Goal: Task Accomplishment & Management: Use online tool/utility

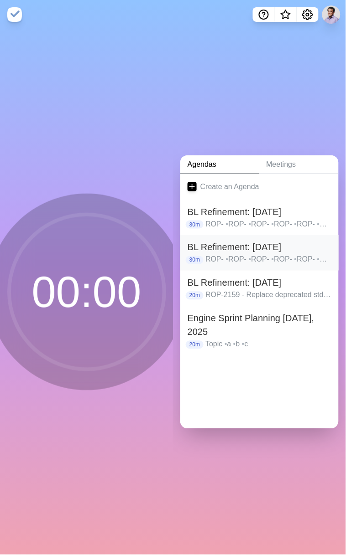
click at [238, 247] on h2 "BL Refinement: [DATE]" at bounding box center [259, 248] width 144 height 14
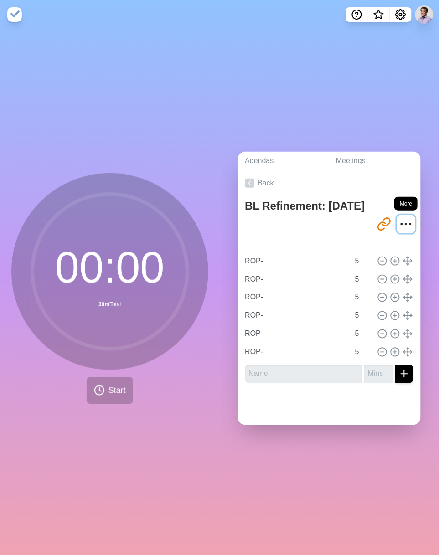
click at [345, 217] on icon "More" at bounding box center [406, 224] width 15 height 15
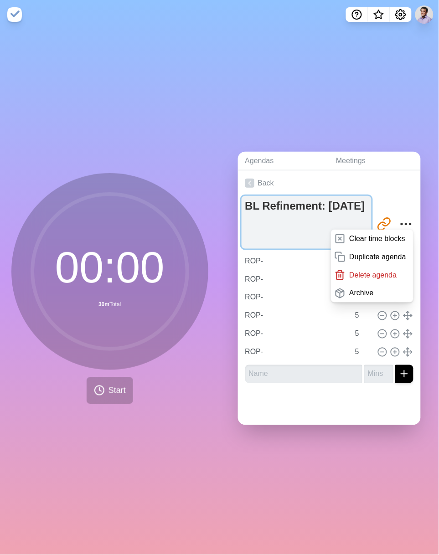
click at [285, 237] on textarea "BL Refinement: [DATE]" at bounding box center [307, 222] width 130 height 53
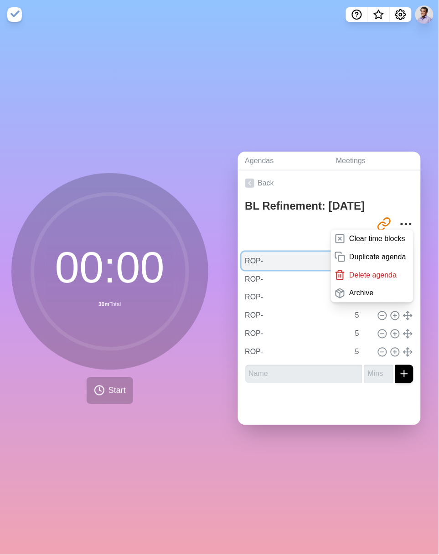
click at [279, 260] on input "ROP-" at bounding box center [296, 261] width 108 height 18
click at [278, 261] on input "ROP-" at bounding box center [296, 261] width 108 height 18
click at [267, 260] on input "ROP-" at bounding box center [296, 261] width 108 height 18
paste input "2207 - SPIKE: Investigate if we can enable ninja"
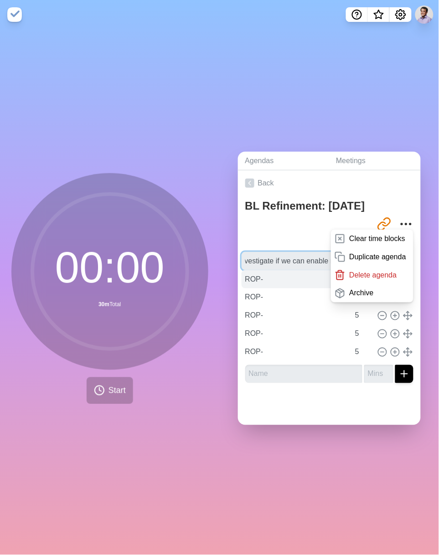
type input "ROP-2207 - SPIKE: Investigate if we can enable ninja"
click at [260, 278] on input "ROP-" at bounding box center [296, 279] width 108 height 18
click at [345, 190] on link "Back" at bounding box center [329, 183] width 183 height 26
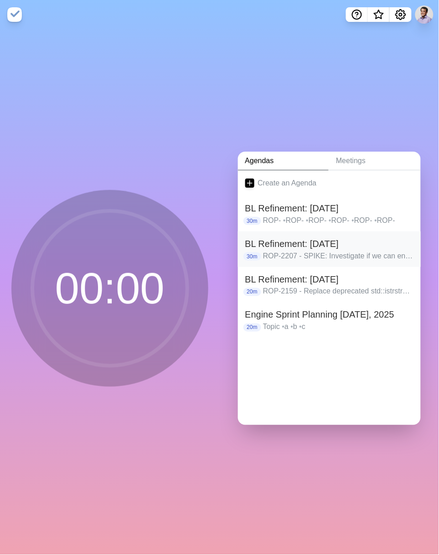
click at [325, 251] on p "ROP-2207 - SPIKE: Investigate if we can enable ninja • ROP- • ROP- • ROP- • ROP…" at bounding box center [338, 256] width 150 height 11
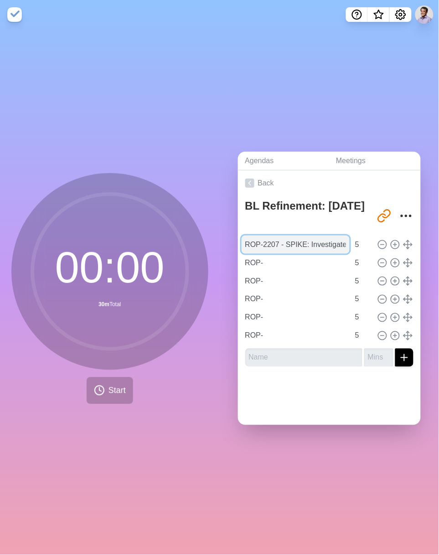
click at [267, 240] on input "ROP-2207 - SPIKE: Investigate if we can enable ninja" at bounding box center [296, 245] width 108 height 18
paste input "1643 - AbsoluteMaxDistance not working as intended"
type input "ROP-1643 - AbsoluteMaxDistance not working as intended"
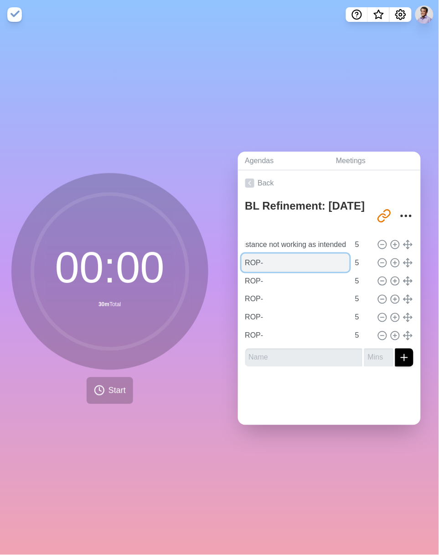
scroll to position [0, 0]
click at [267, 261] on input "ROP-" at bounding box center [296, 263] width 108 height 18
drag, startPoint x: 277, startPoint y: 260, endPoint x: 238, endPoint y: 258, distance: 39.3
click at [238, 258] on div "BL Refinement: Sept 17 http://timeblocks.co/-OYmVCJFgAVGoOAjskwf ROP-1643 - Abs…" at bounding box center [329, 285] width 183 height 178
paste input "2191 - Truck Capacity Jobs Assigned to Wrong Resource"
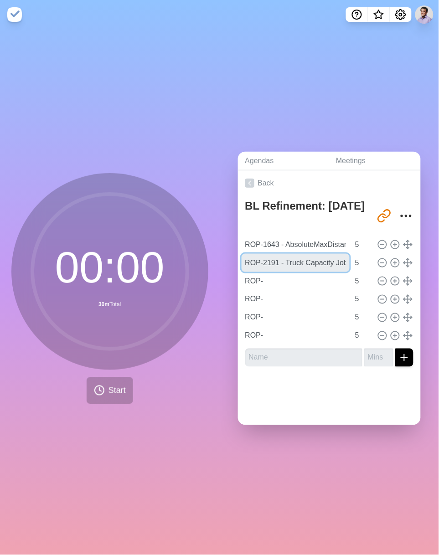
scroll to position [0, 116]
type input "ROP-2191 - Truck Capacity Jobs Assigned to Wrong Resource"
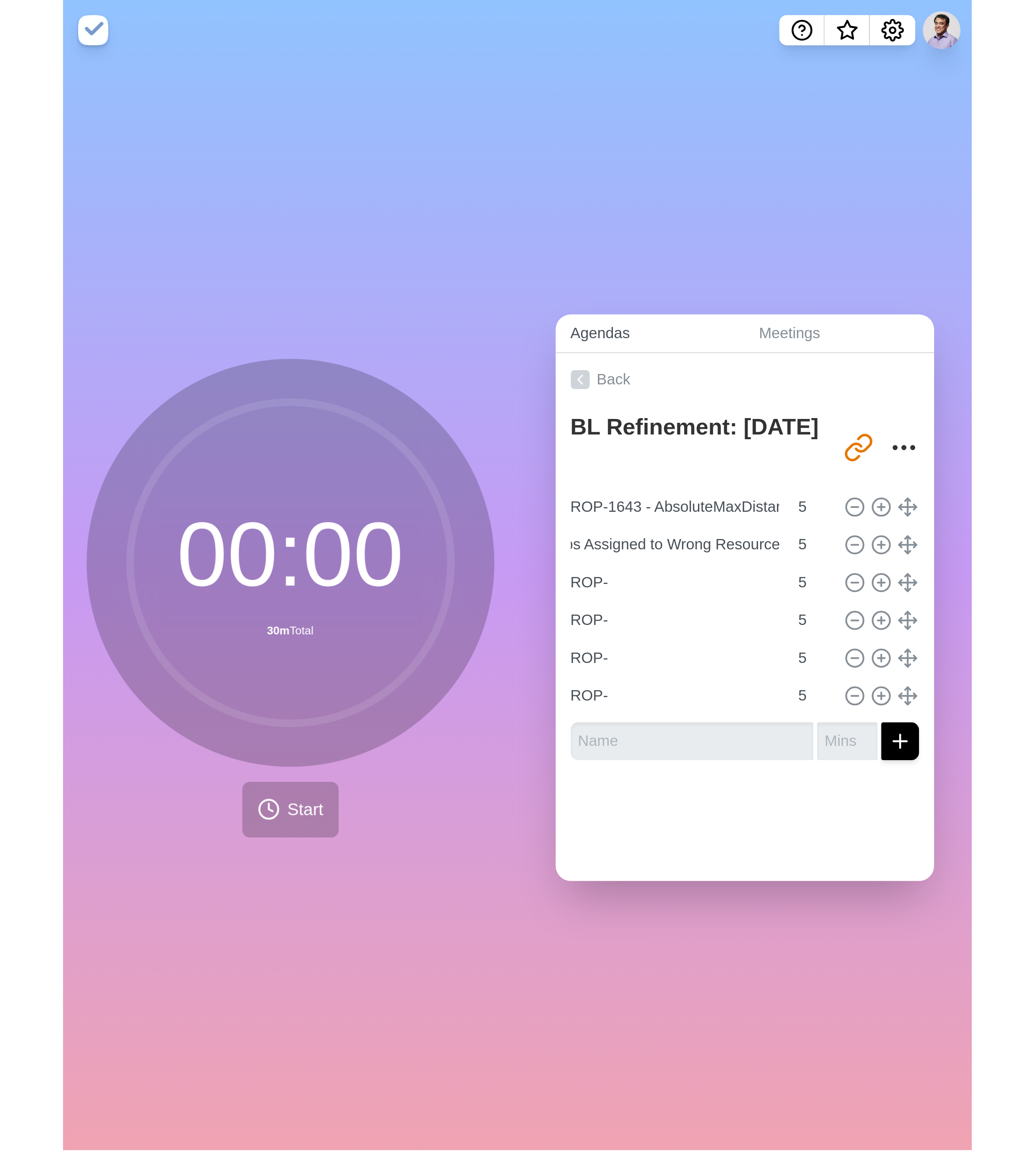
scroll to position [0, 0]
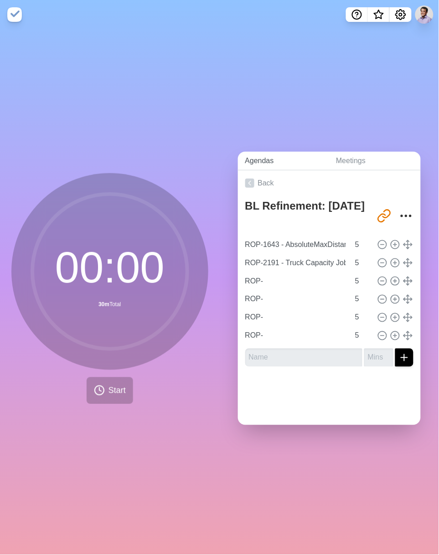
click at [303, 155] on link "Agendas" at bounding box center [283, 161] width 91 height 19
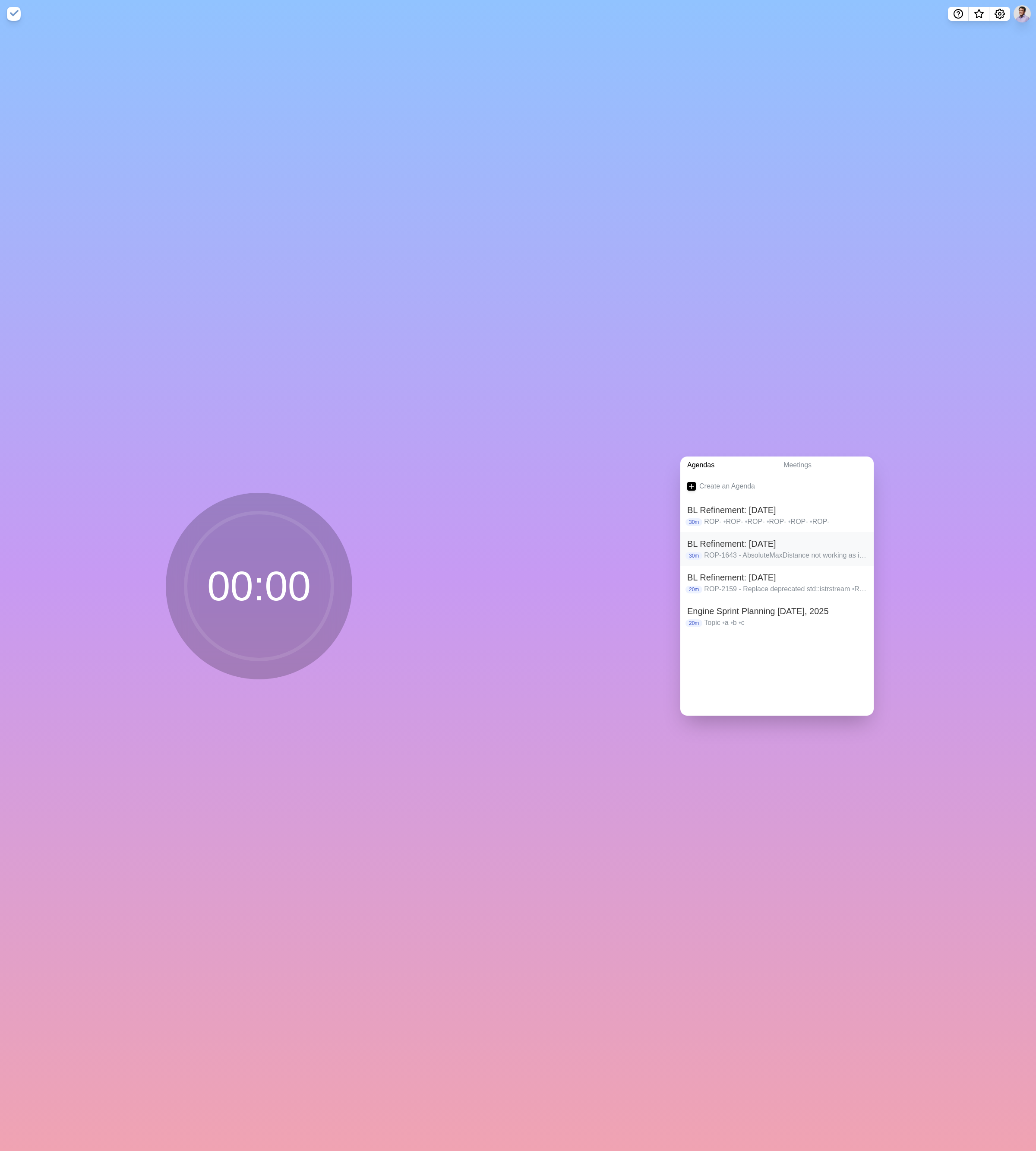
click at [327, 526] on h2 "BL Refinement: [DATE]" at bounding box center [777, 544] width 180 height 13
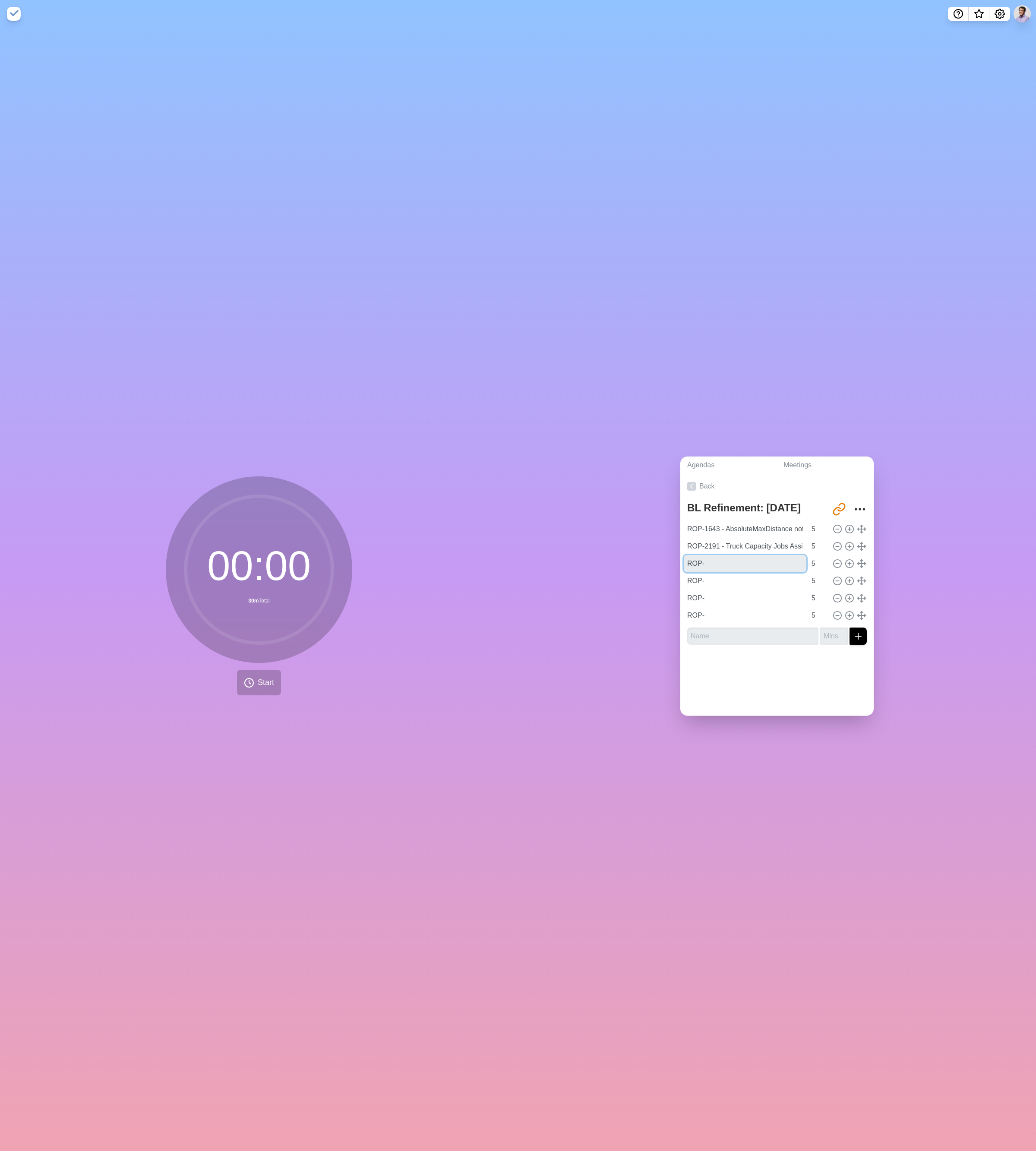
drag, startPoint x: 712, startPoint y: 556, endPoint x: 677, endPoint y: 556, distance: 35.0
click at [327, 526] on div "BL Refinement: Sept 17 http://timeblocks.co/-OYmVCJFgAVGoOAjskwf ROP-1643 - Abs…" at bounding box center [777, 575] width 193 height 153
paste input "2193 - Automate Metrics report posted daily in the Updates channel"
type input "ROP-2193 - Automate Metrics report posted daily in the Updates channel"
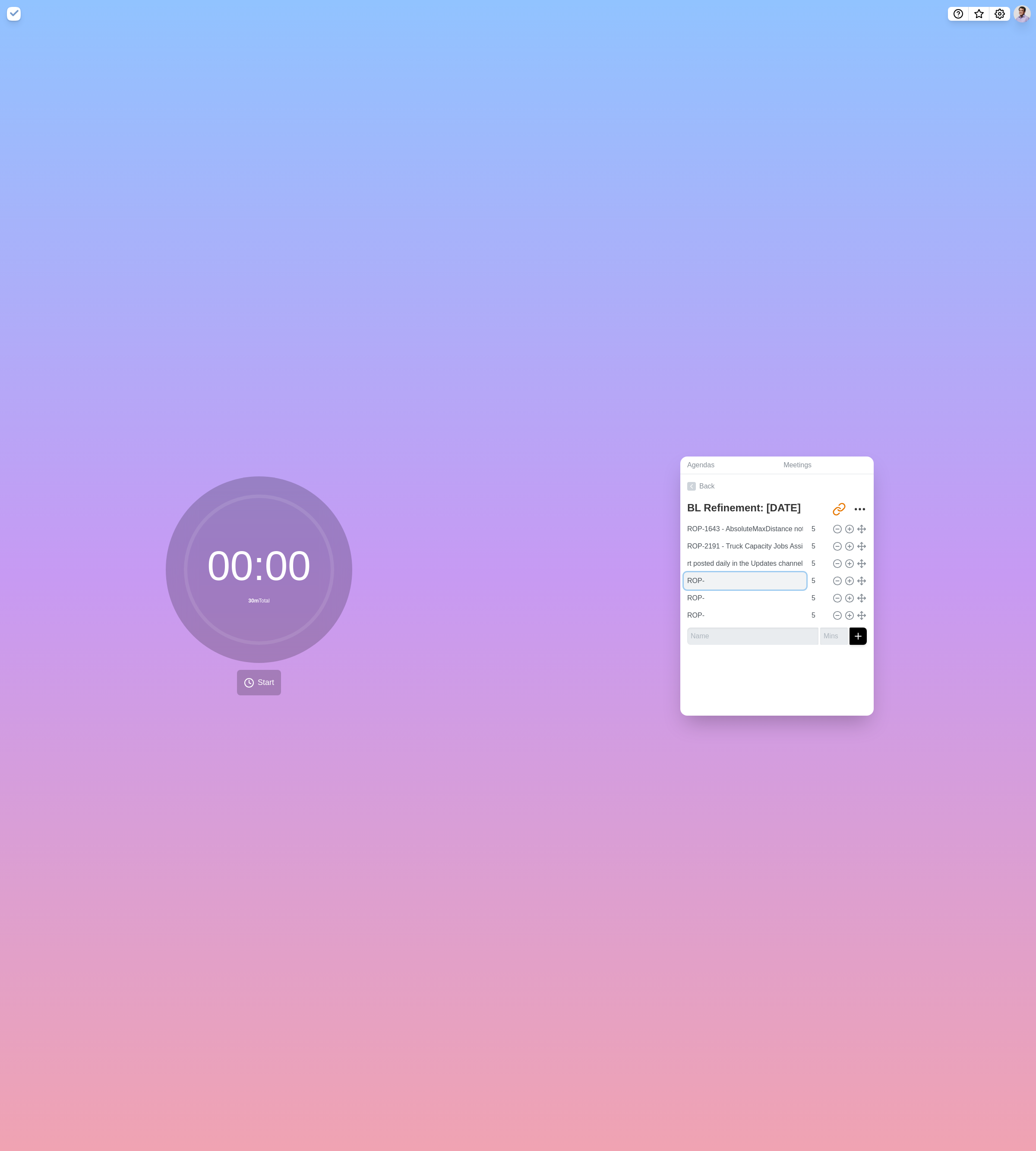
scroll to position [0, 0]
click at [327, 526] on input "ROP-" at bounding box center [744, 581] width 122 height 17
drag, startPoint x: 711, startPoint y: 577, endPoint x: 682, endPoint y: 578, distance: 29.0
click at [327, 526] on input "ROP-" at bounding box center [744, 581] width 122 height 17
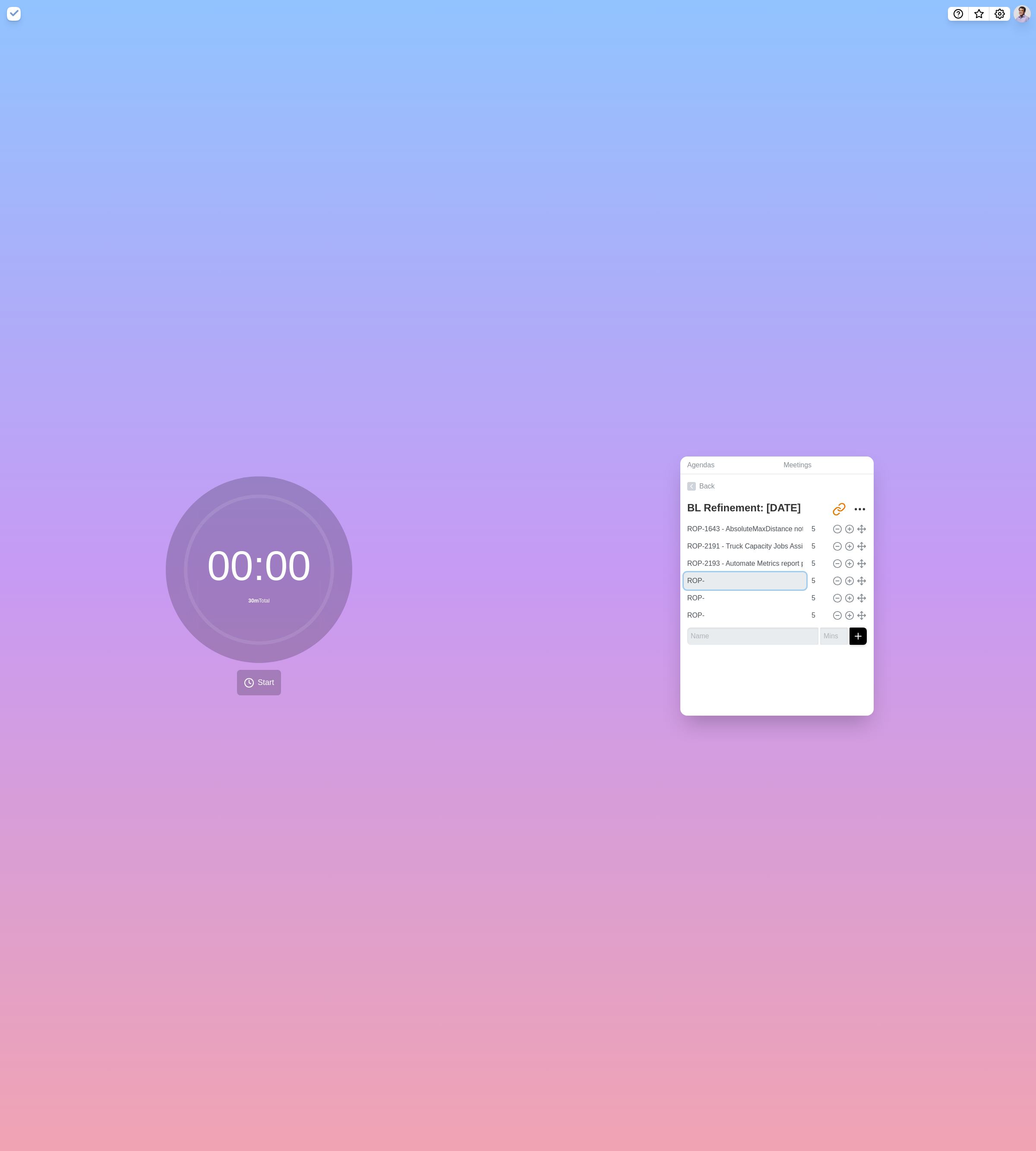
drag, startPoint x: 723, startPoint y: 579, endPoint x: 670, endPoint y: 579, distance: 53.0
click at [327, 526] on div "Agendas Meetings Back BL Refinement: Sept 17 http://timeblocks.co/-OYmVCJFgAVGo…" at bounding box center [777, 589] width 518 height 1124
paste input "2194 - Alert for Queue Time"
type input "ROP-2194 - Alert for Queue Time"
click at [327, 526] on input "ROP-" at bounding box center [744, 598] width 122 height 17
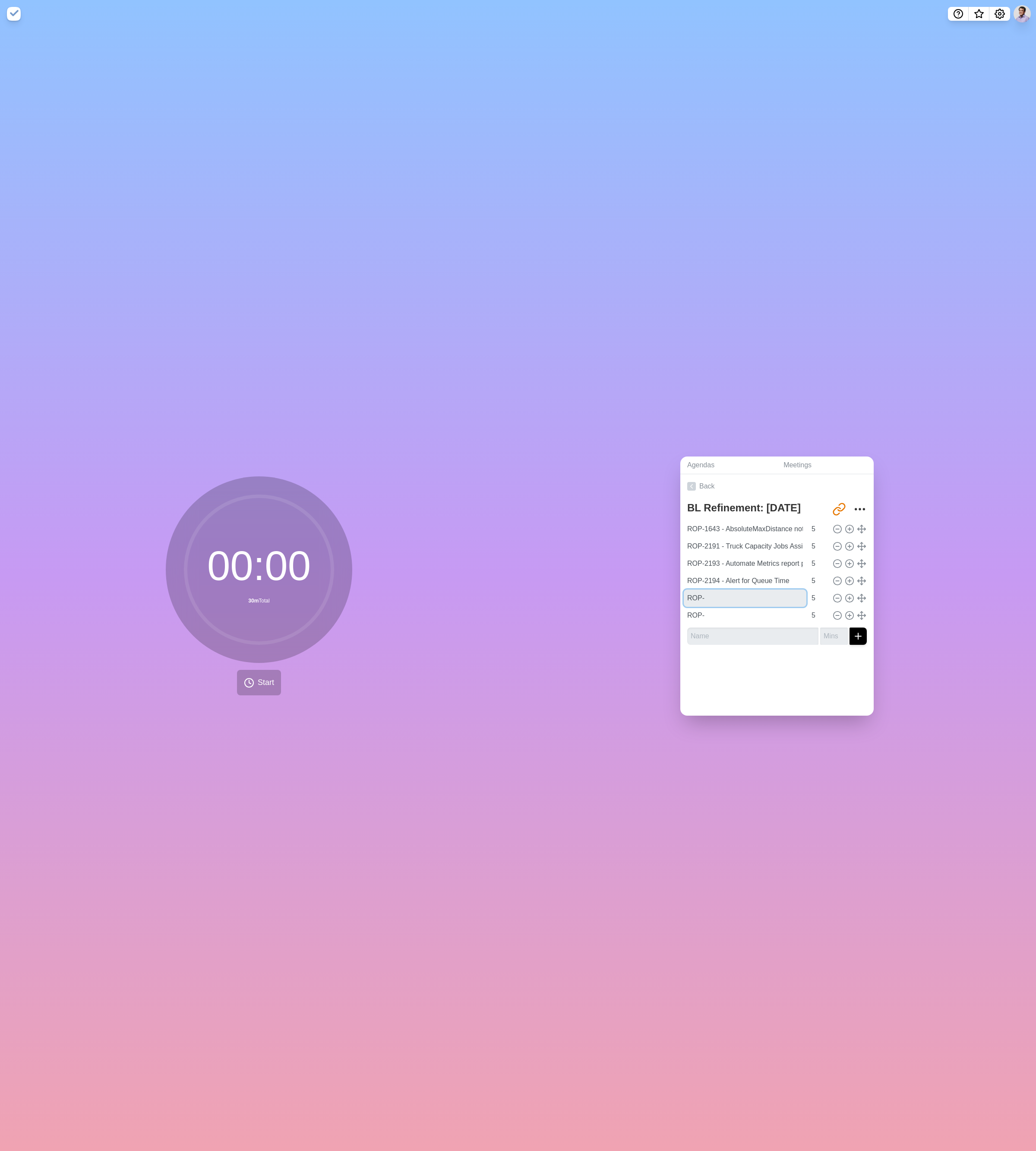
drag, startPoint x: 713, startPoint y: 595, endPoint x: 675, endPoint y: 594, distance: 38.0
click at [327, 526] on div "Agendas Meetings Back BL Refinement: Sept 17 http://timeblocks.co/-OYmVCJFgAVGo…" at bounding box center [777, 589] width 518 height 1124
paste input "2196 - Failed Responses"
type input "ROP-2196 - Failed Responses"
drag, startPoint x: 710, startPoint y: 611, endPoint x: 661, endPoint y: 616, distance: 49.3
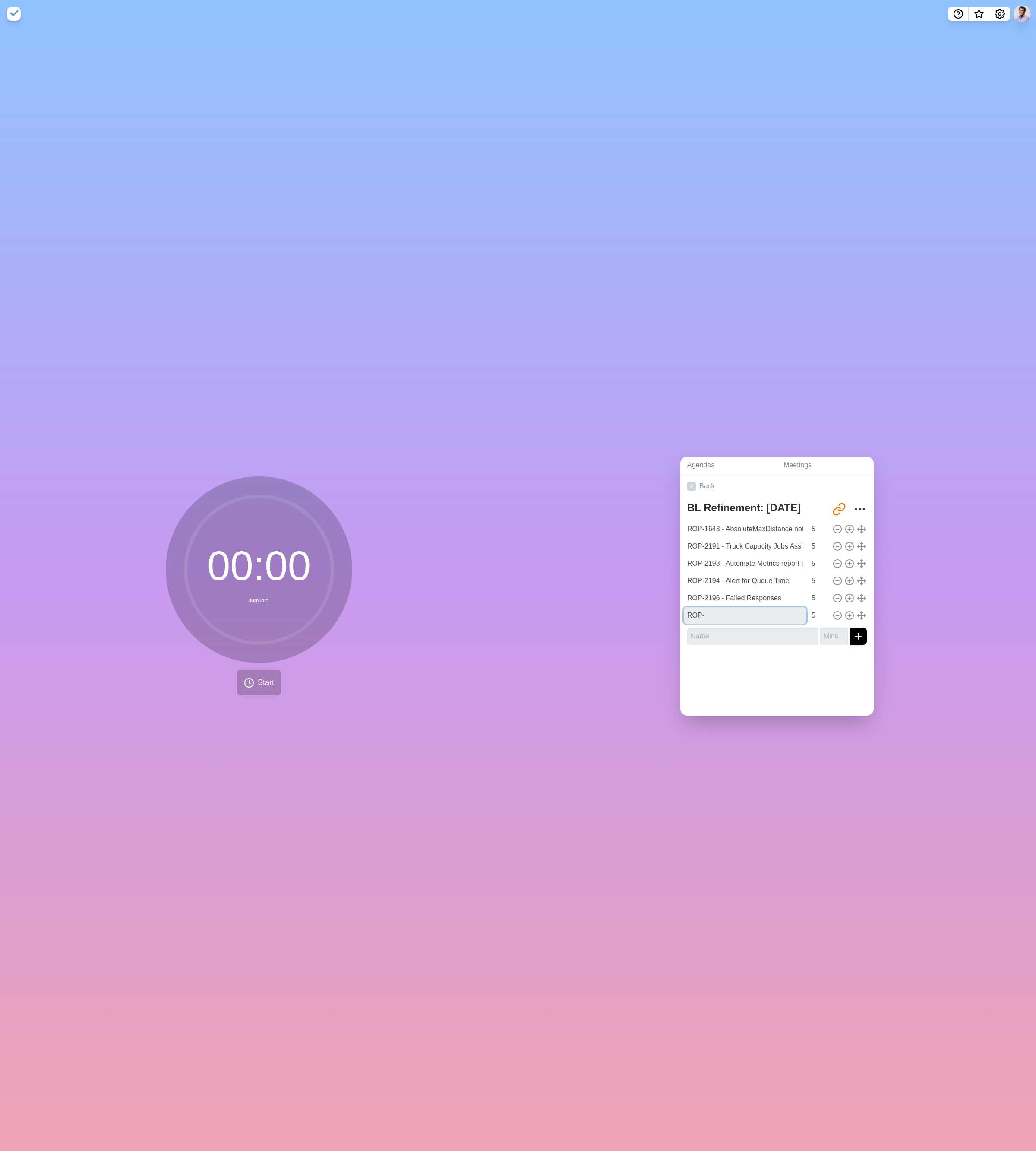
click at [327, 526] on div "Agendas Meetings Back BL Refinement: Sept 17 http://timeblocks.co/-OYmVCJFgAVGo…" at bounding box center [777, 589] width 518 height 1124
paste input "2197 - Alert when defined minimum/maximum number of real-time and batch servers…"
type input "ROP-2197 - Alert when defined minimum/maximum number of real-time and batch ser…"
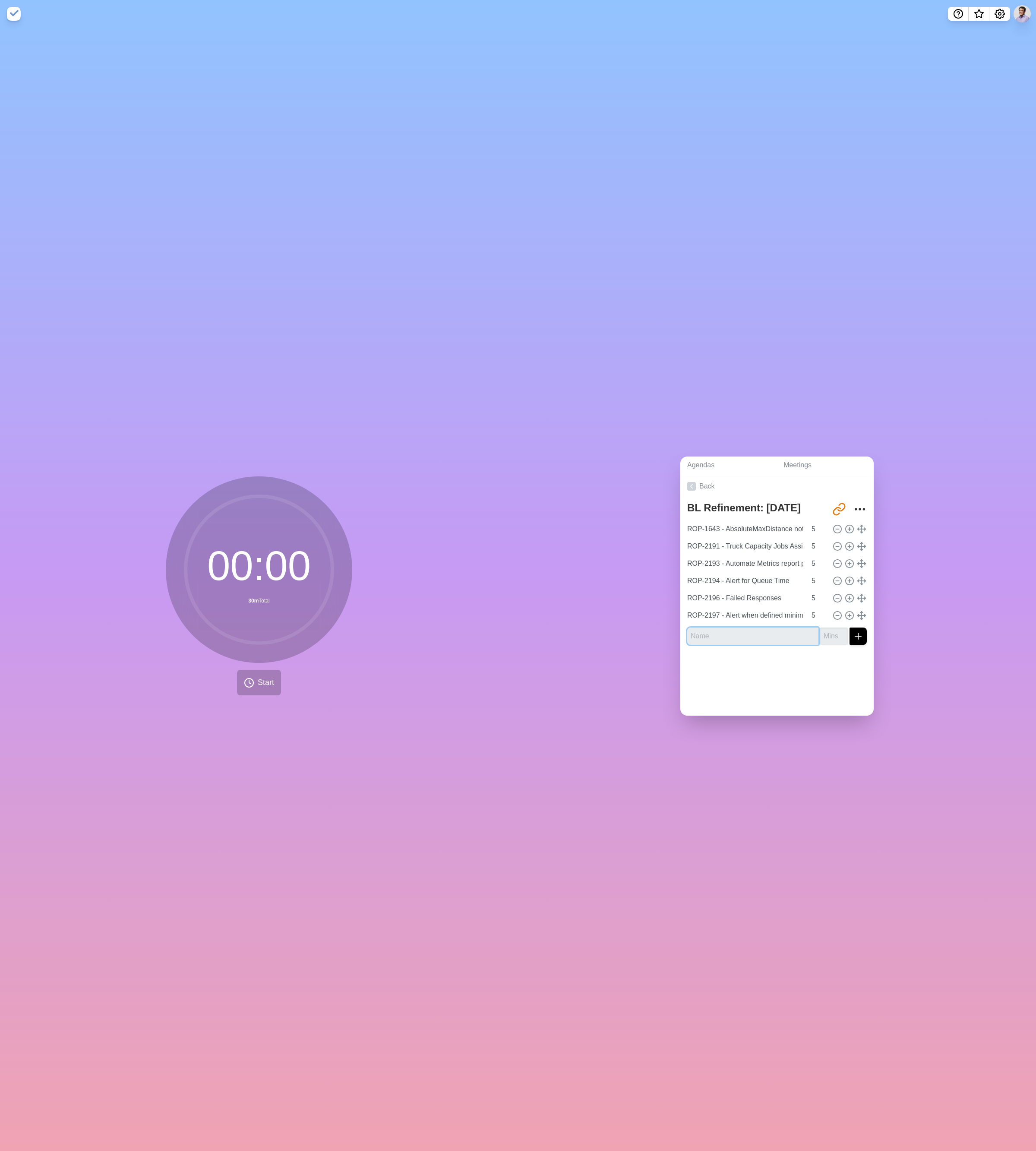
click at [327, 526] on input "text" at bounding box center [753, 636] width 132 height 17
paste input "ROP-2161 - Remove CppWrapperFramework library and the rest of the COM abstracti…"
type input "ROP-2161 - Remove CppWrapperFramework library and the rest of the COM abstracti…"
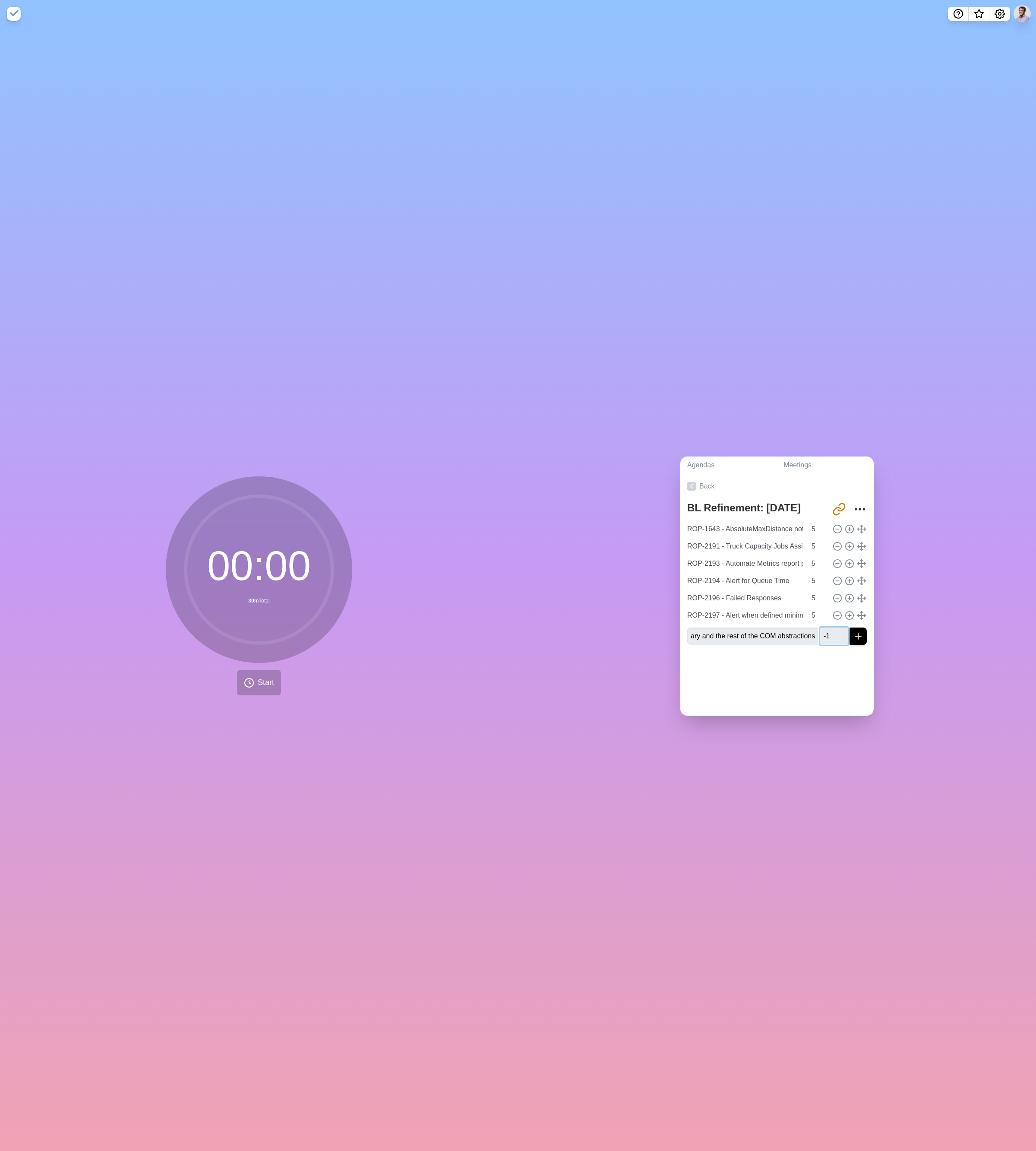
scroll to position [0, 0]
click at [327, 526] on input "-5" at bounding box center [833, 636] width 27 height 17
click at [327, 526] on input "-6" at bounding box center [833, 636] width 27 height 17
click at [327, 526] on input "-5" at bounding box center [833, 636] width 27 height 17
click at [327, 526] on input "-4" at bounding box center [833, 636] width 27 height 17
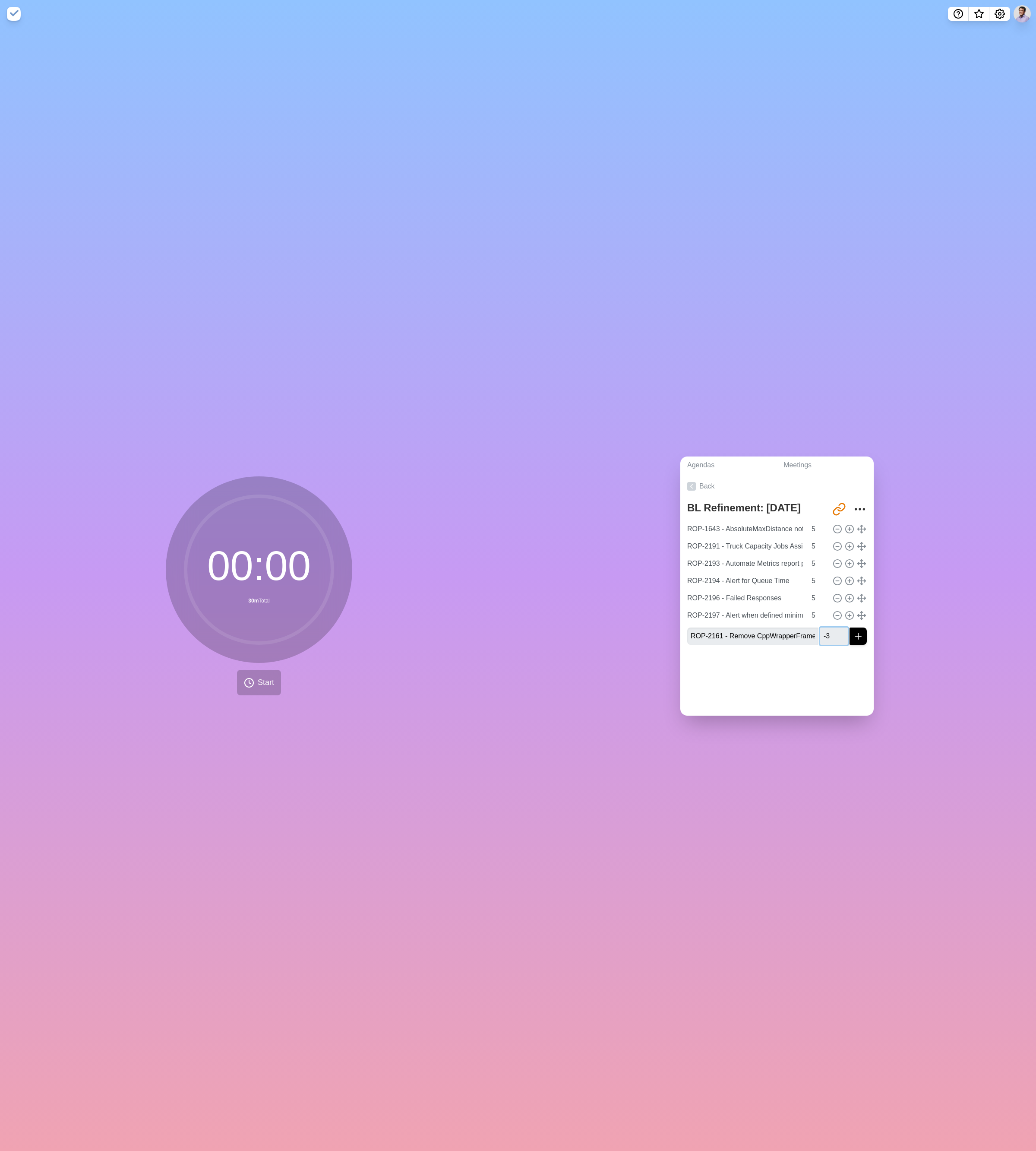
click at [327, 526] on input "-3" at bounding box center [833, 636] width 27 height 17
click at [327, 526] on input "-2" at bounding box center [833, 636] width 27 height 17
click at [327, 526] on input "-1" at bounding box center [833, 636] width 27 height 17
click at [327, 526] on input "0" at bounding box center [833, 636] width 27 height 17
click at [327, 526] on input "1" at bounding box center [833, 636] width 27 height 17
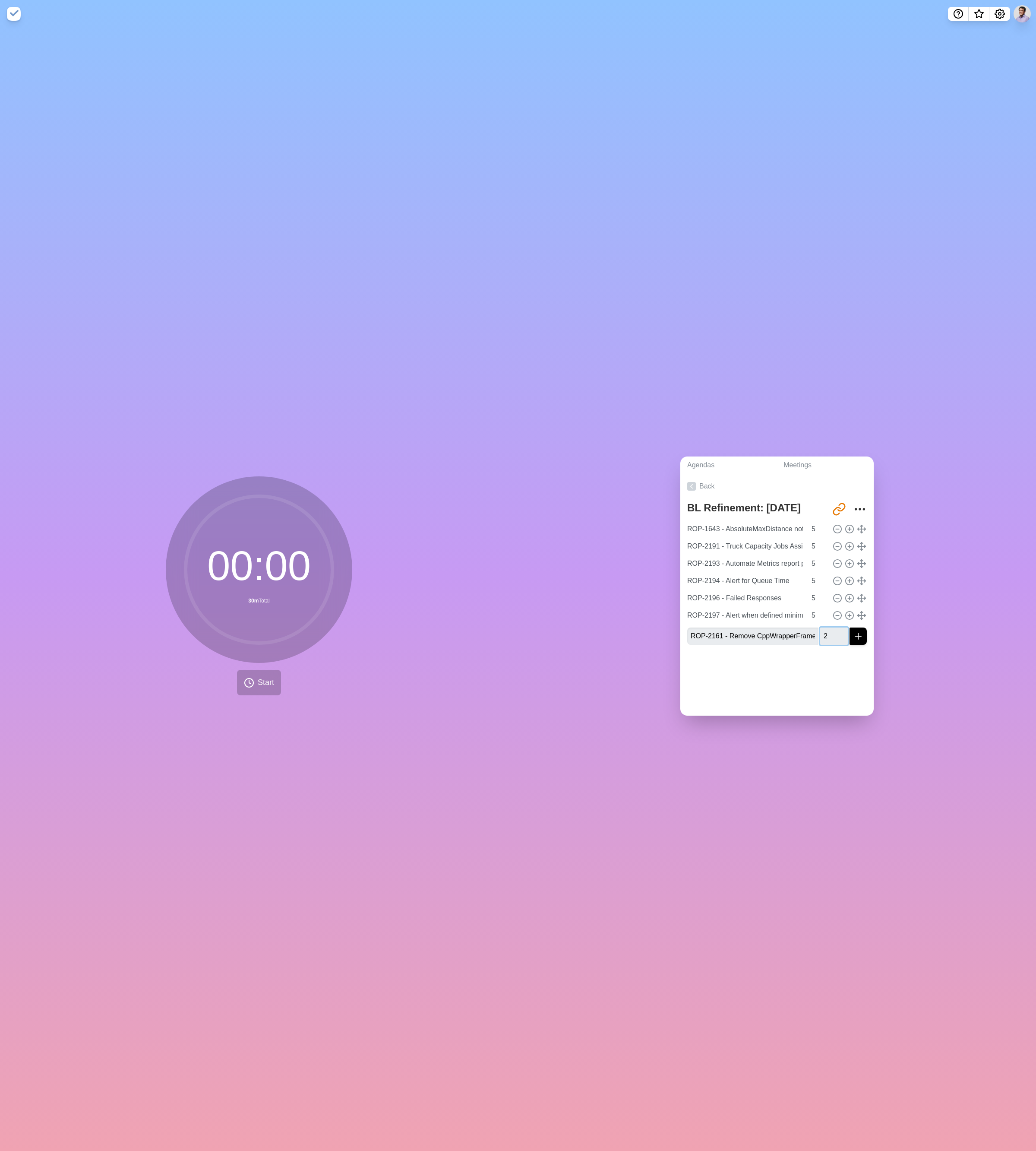
click at [327, 526] on input "2" at bounding box center [833, 636] width 27 height 17
click at [327, 526] on input "3" at bounding box center [833, 636] width 27 height 17
click at [327, 526] on input "4" at bounding box center [833, 636] width 27 height 17
type input "5"
click at [327, 526] on input "5" at bounding box center [833, 636] width 27 height 17
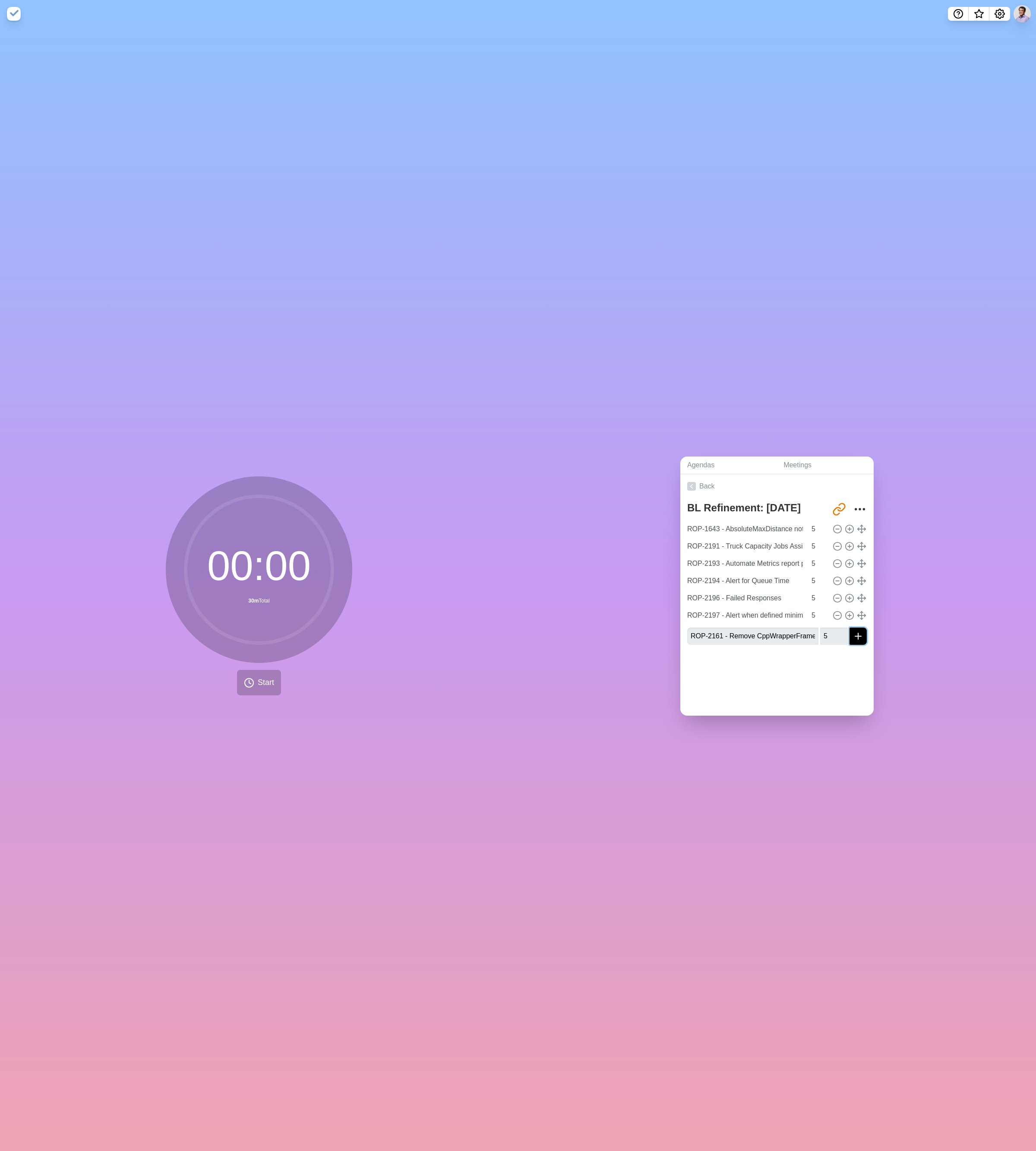
click at [327, 526] on button "submit" at bounding box center [858, 636] width 17 height 17
click at [327, 526] on input "1" at bounding box center [833, 654] width 27 height 17
click at [327, 526] on input "2" at bounding box center [833, 654] width 27 height 17
click at [327, 526] on input "4" at bounding box center [833, 654] width 27 height 17
click at [327, 526] on input "5" at bounding box center [833, 654] width 27 height 17
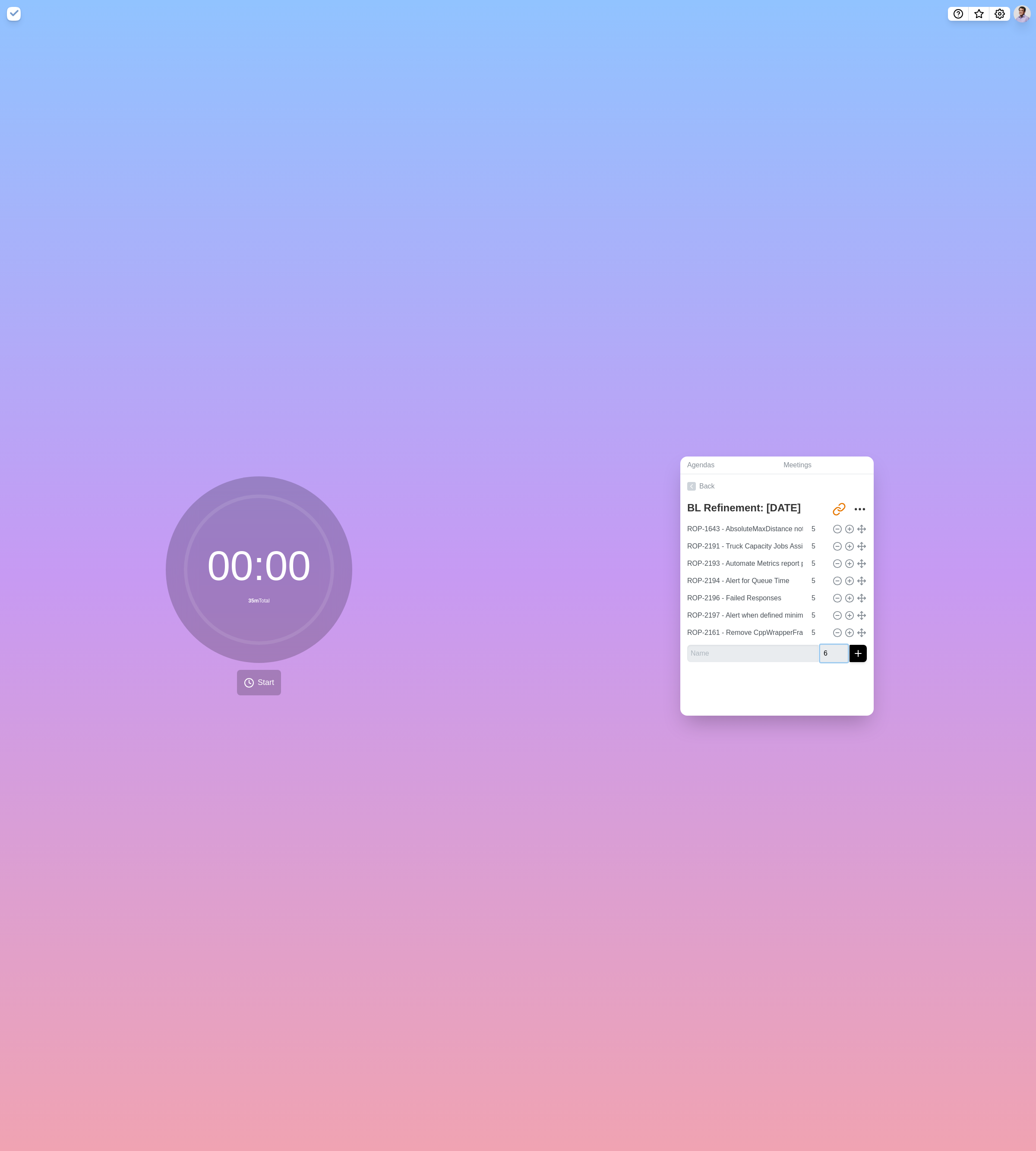
click at [327, 526] on input "6" at bounding box center [833, 654] width 27 height 17
type input "5"
click at [327, 526] on input "5" at bounding box center [833, 654] width 27 height 17
click at [327, 526] on input "text" at bounding box center [753, 654] width 132 height 17
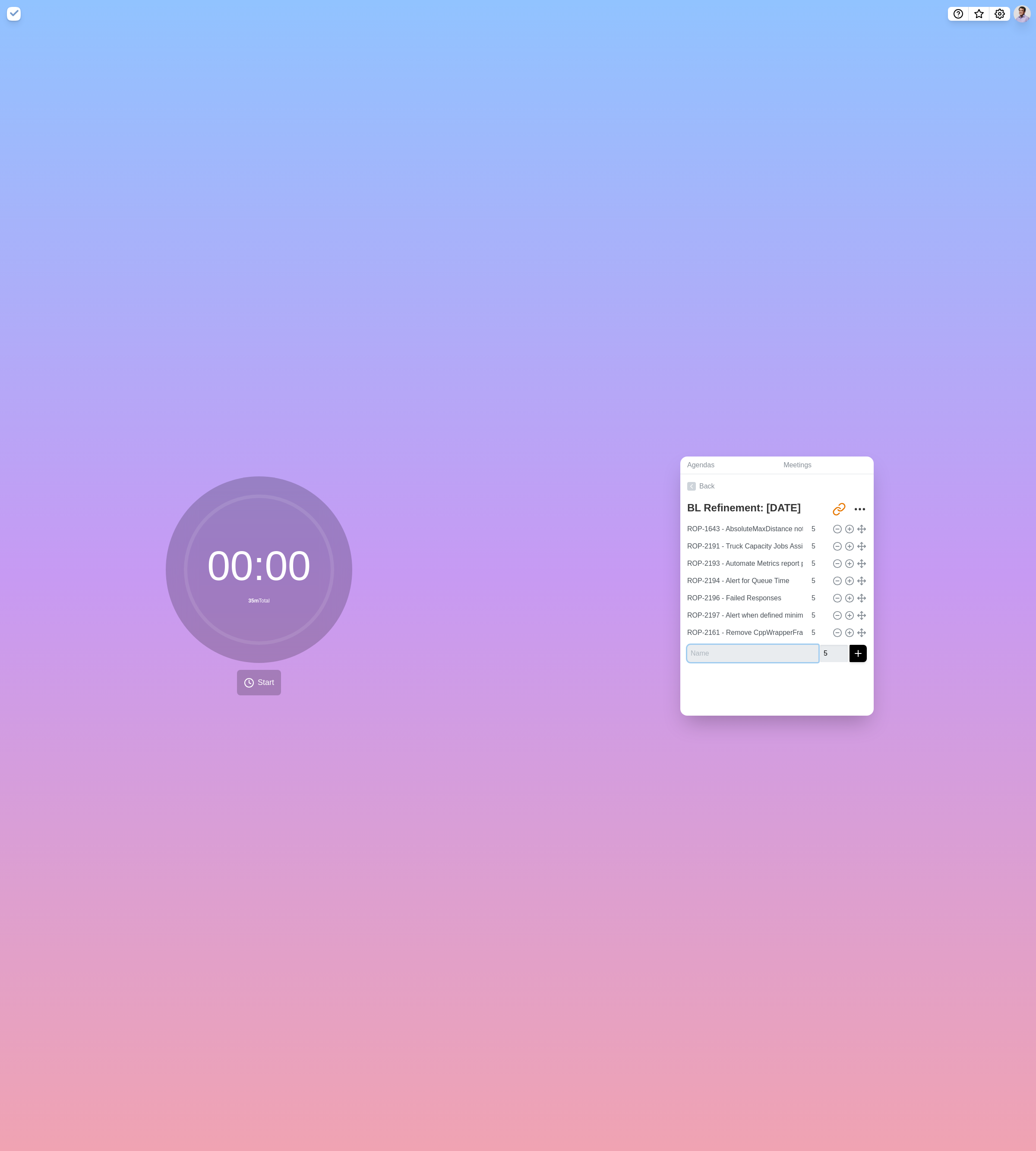
paste input "ROP-2139 - Remove portability library and replace with C++ standard library equ…"
type input "ROP-2139 - Remove portability library and replace with C++ standard library equ…"
click at [327, 526] on line "submit" at bounding box center [858, 654] width 6 height 0
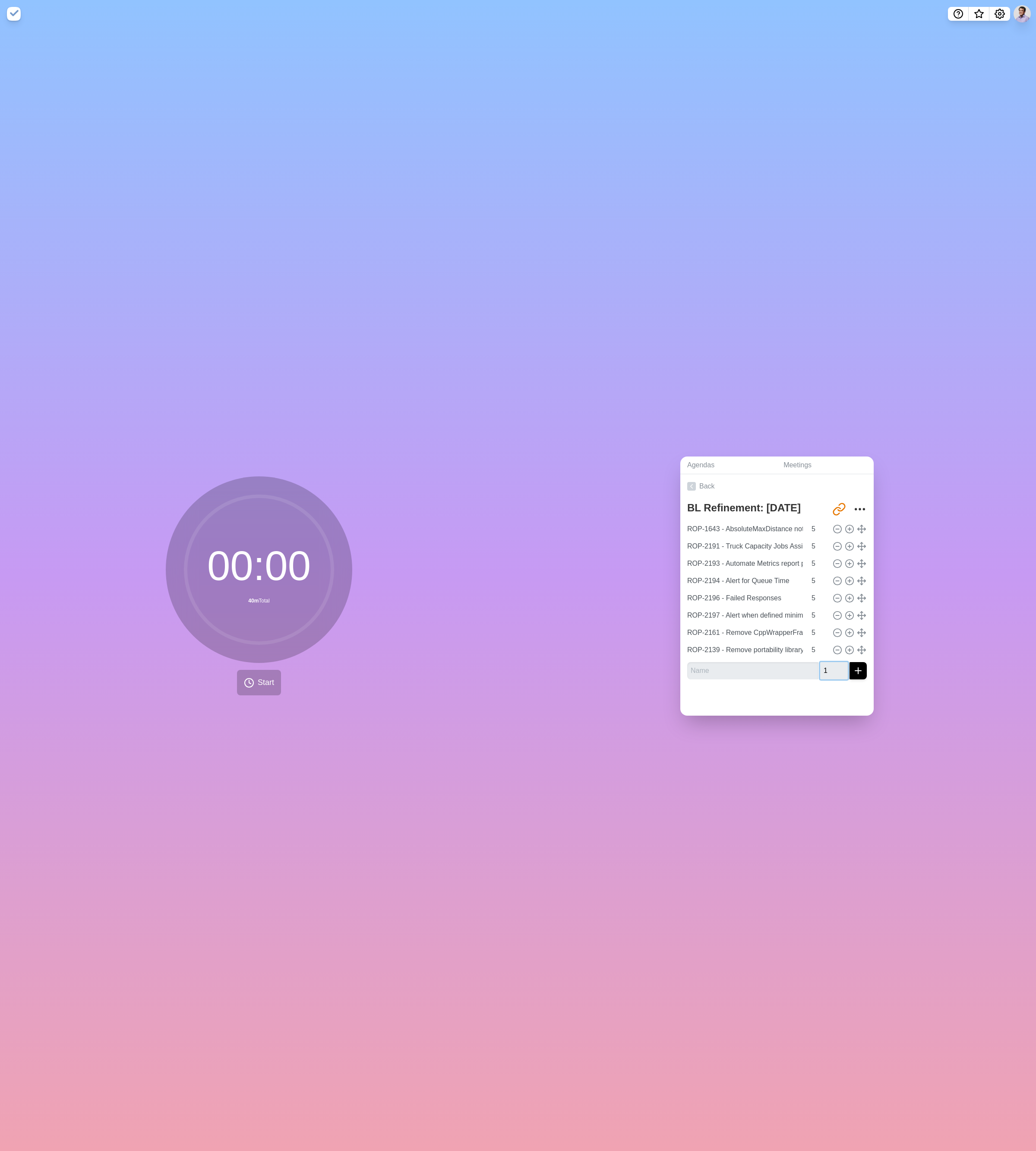
click at [327, 526] on input "1" at bounding box center [833, 671] width 27 height 17
click at [327, 526] on input "2" at bounding box center [833, 671] width 27 height 17
click at [327, 526] on input "3" at bounding box center [833, 671] width 27 height 17
click at [327, 526] on input "4" at bounding box center [833, 671] width 27 height 17
type input "5"
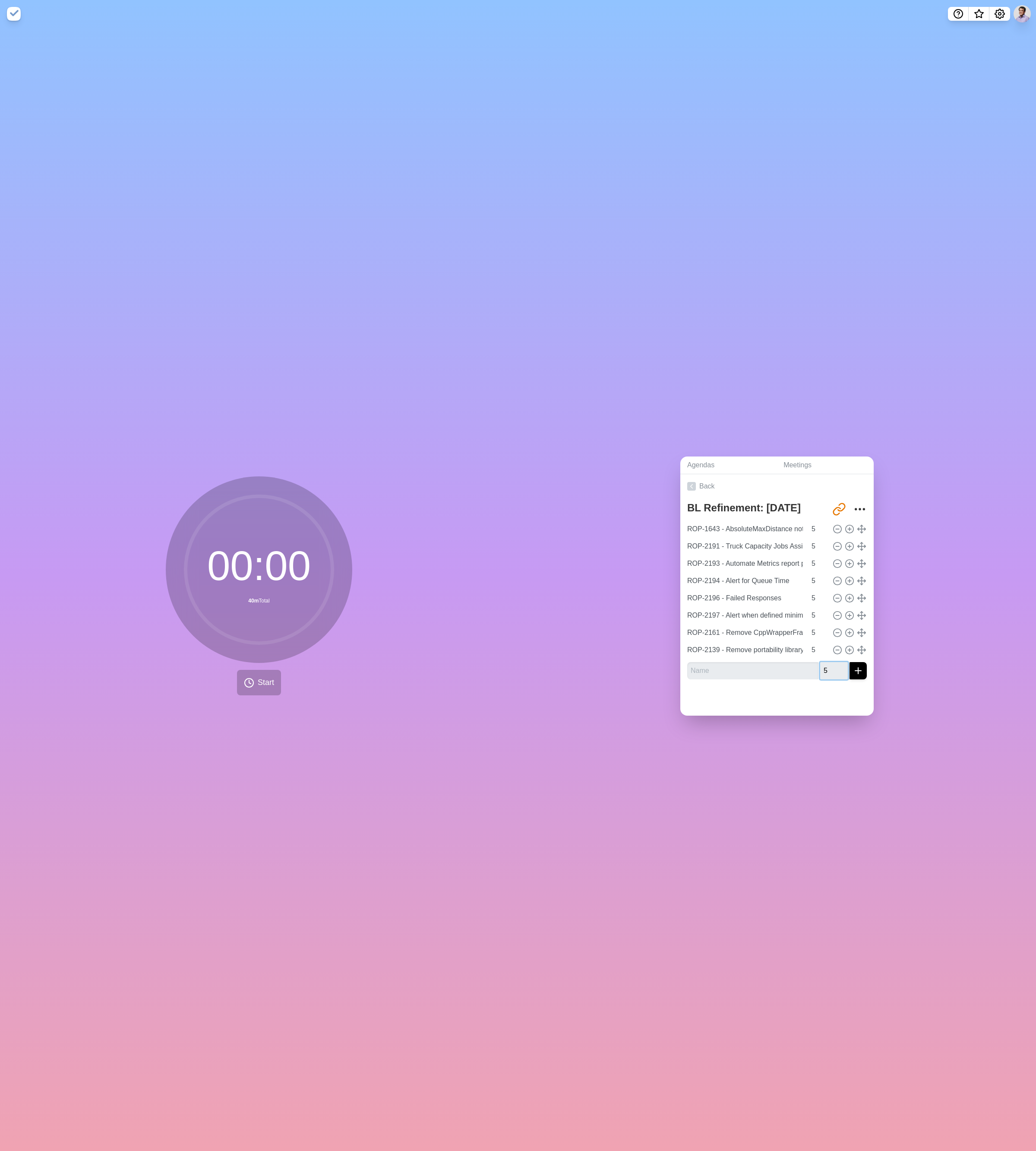
click at [327, 526] on input "5" at bounding box center [833, 671] width 27 height 17
click at [327, 526] on input "text" at bounding box center [753, 671] width 132 height 17
paste input "ROP-2207 - SPIKE: Investigate if we can enable ninja"
type input "ROP-2207 - SPIKE: Investigate if we can enable ninja"
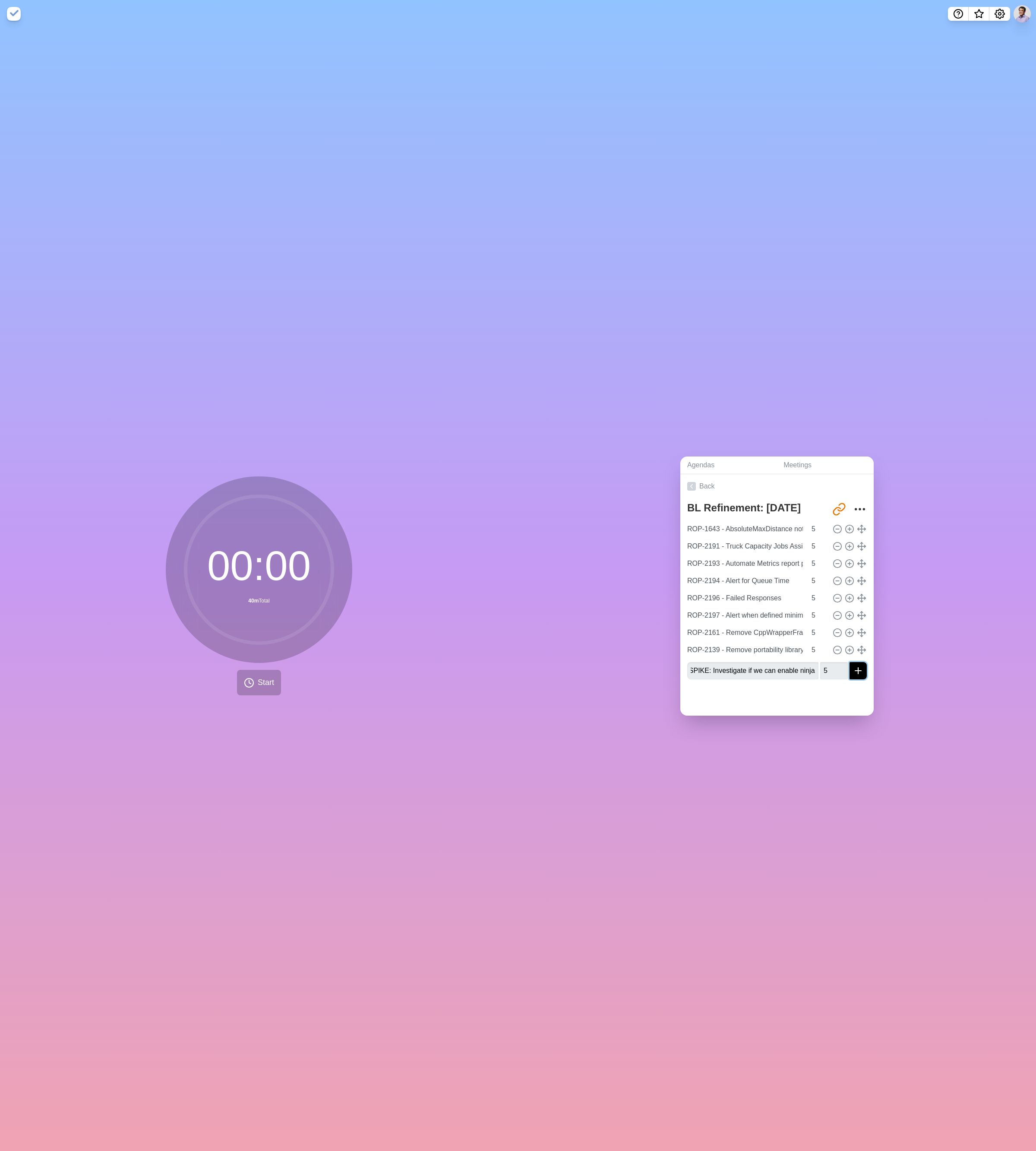
scroll to position [0, 0]
click at [327, 526] on button "submit" at bounding box center [858, 671] width 17 height 17
click at [327, 526] on input "1" at bounding box center [833, 688] width 27 height 17
click at [327, 526] on input "2" at bounding box center [833, 688] width 27 height 17
click at [327, 526] on input "3" at bounding box center [833, 688] width 27 height 17
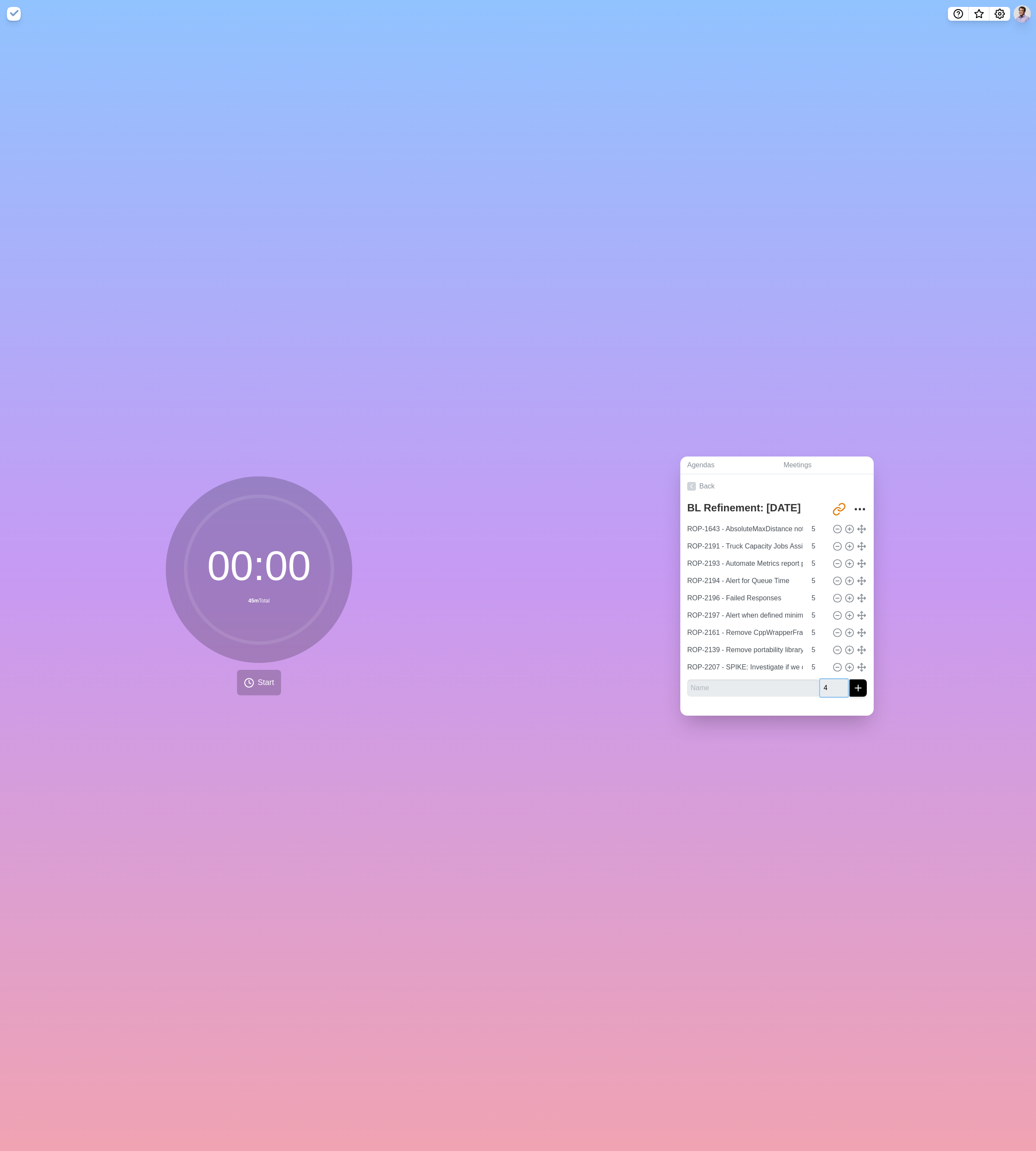
click at [327, 526] on input "4" at bounding box center [833, 688] width 27 height 17
type input "5"
click at [327, 526] on input "5" at bounding box center [833, 688] width 27 height 17
click at [327, 526] on input "text" at bounding box center [753, 688] width 132 height 17
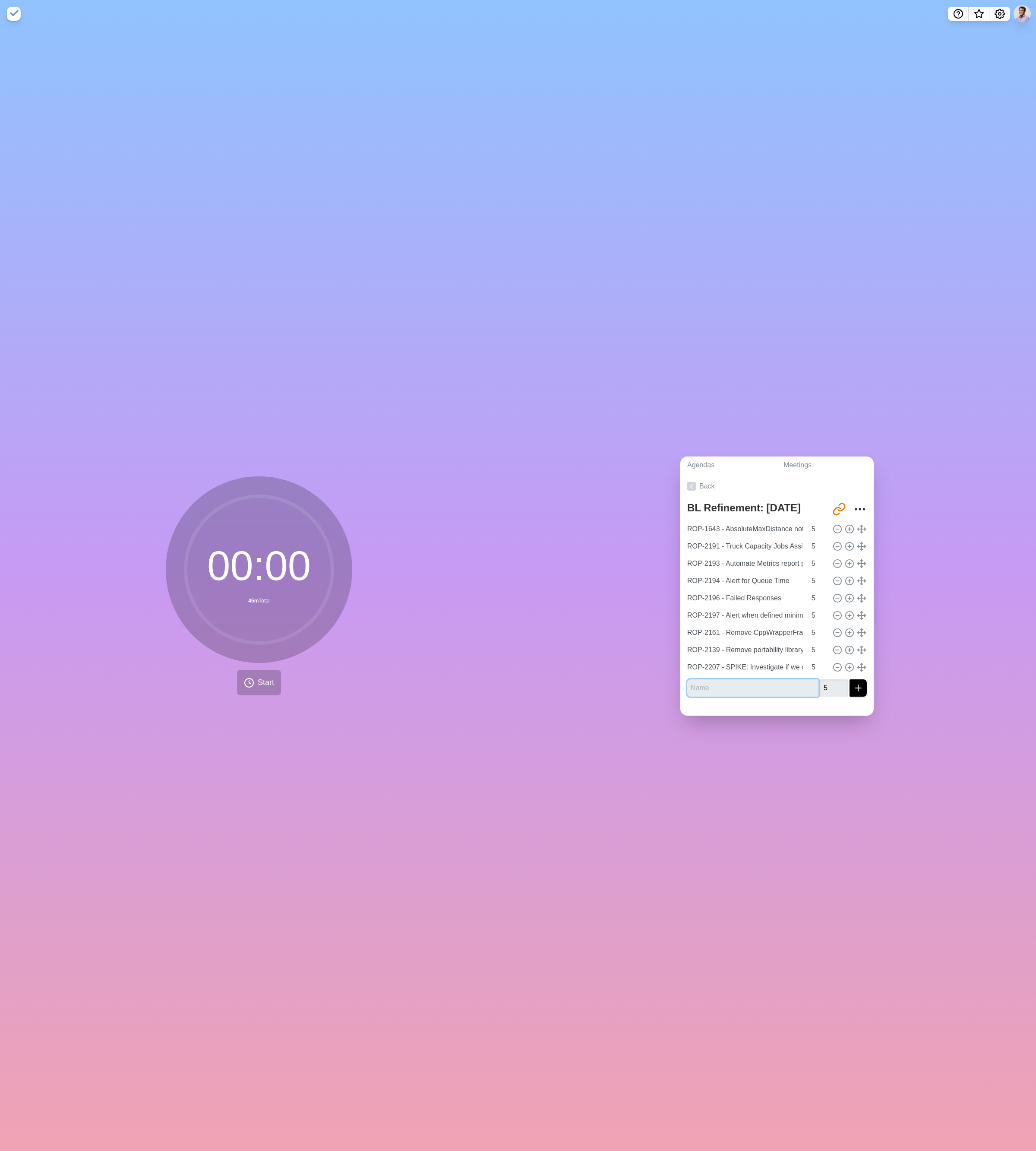
paste input "ROP-2205 - Fix seg faults around migration heuristics"
type input "ROP-2205 - Fix seg faults around migration heuristics"
click at [327, 526] on button "submit" at bounding box center [858, 688] width 17 height 17
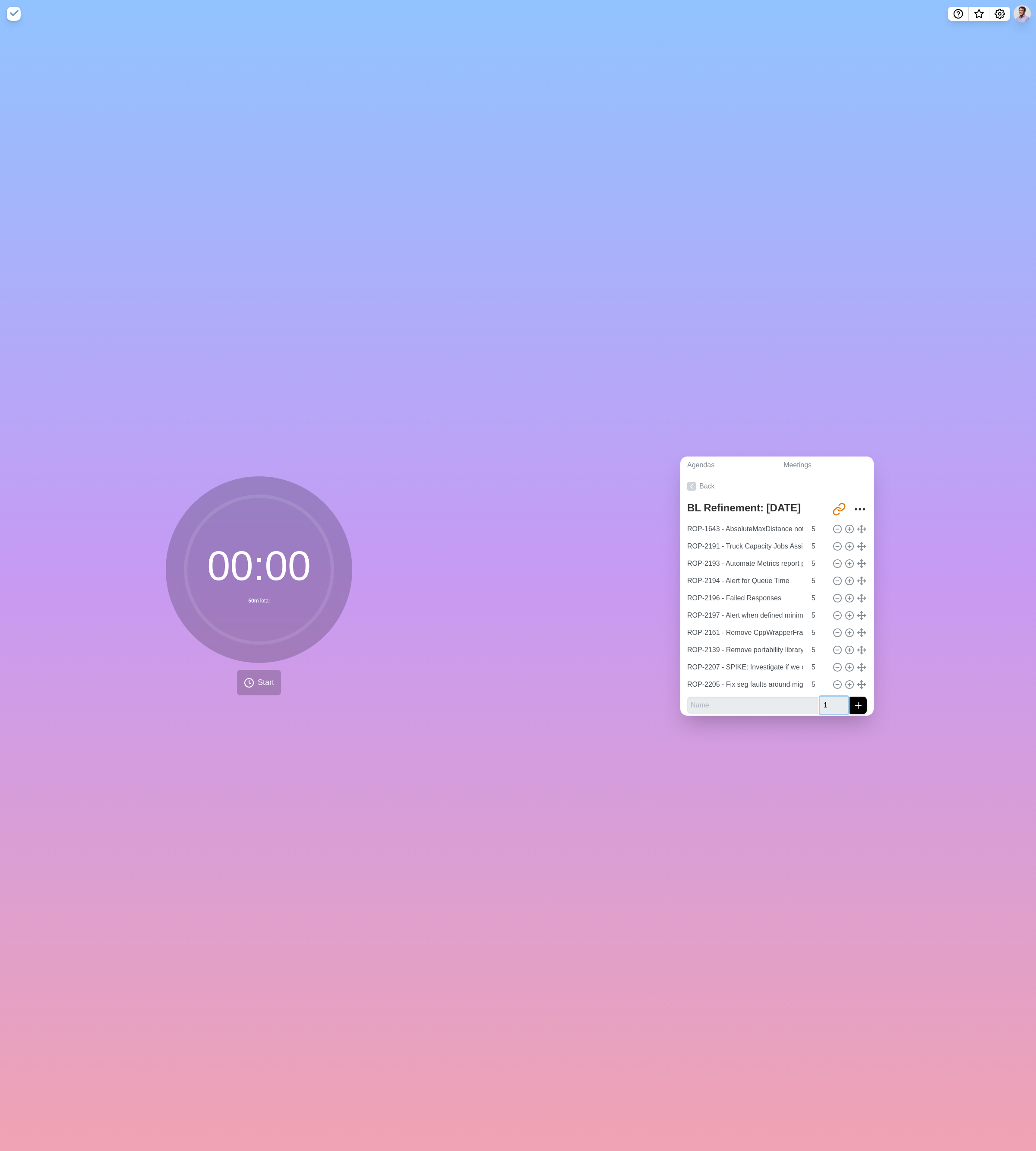
click at [327, 526] on input "1" at bounding box center [833, 705] width 27 height 17
click at [327, 526] on input "2" at bounding box center [833, 705] width 27 height 17
click at [327, 526] on input "3" at bounding box center [833, 705] width 27 height 17
click at [327, 526] on input "4" at bounding box center [833, 705] width 27 height 17
type input "5"
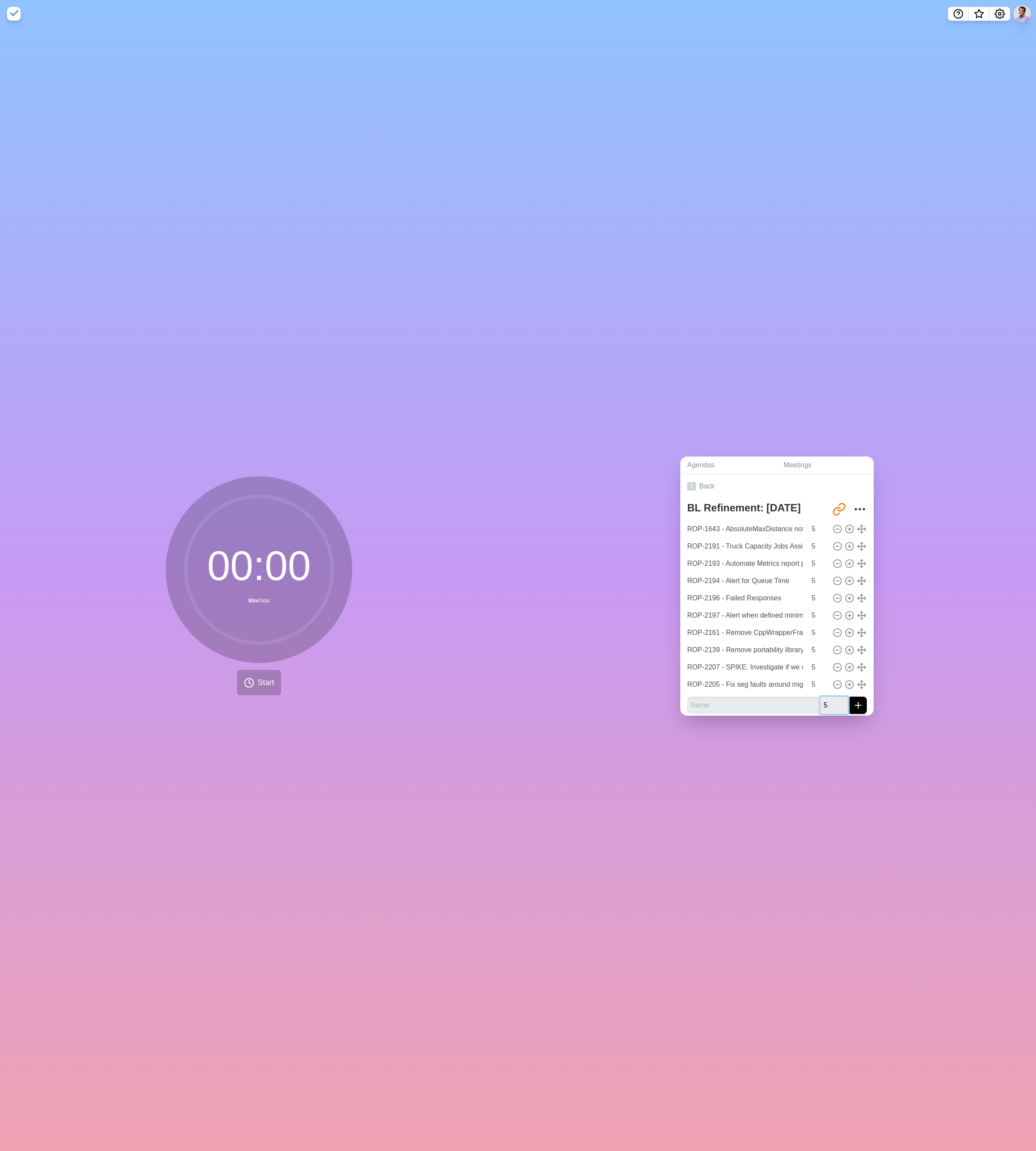
click at [327, 526] on input "5" at bounding box center [833, 705] width 27 height 17
click at [327, 526] on input "text" at bounding box center [753, 705] width 132 height 17
paste input "ROP-2199 - Turn on clang flag for catching implicit number -> pointer conversio…"
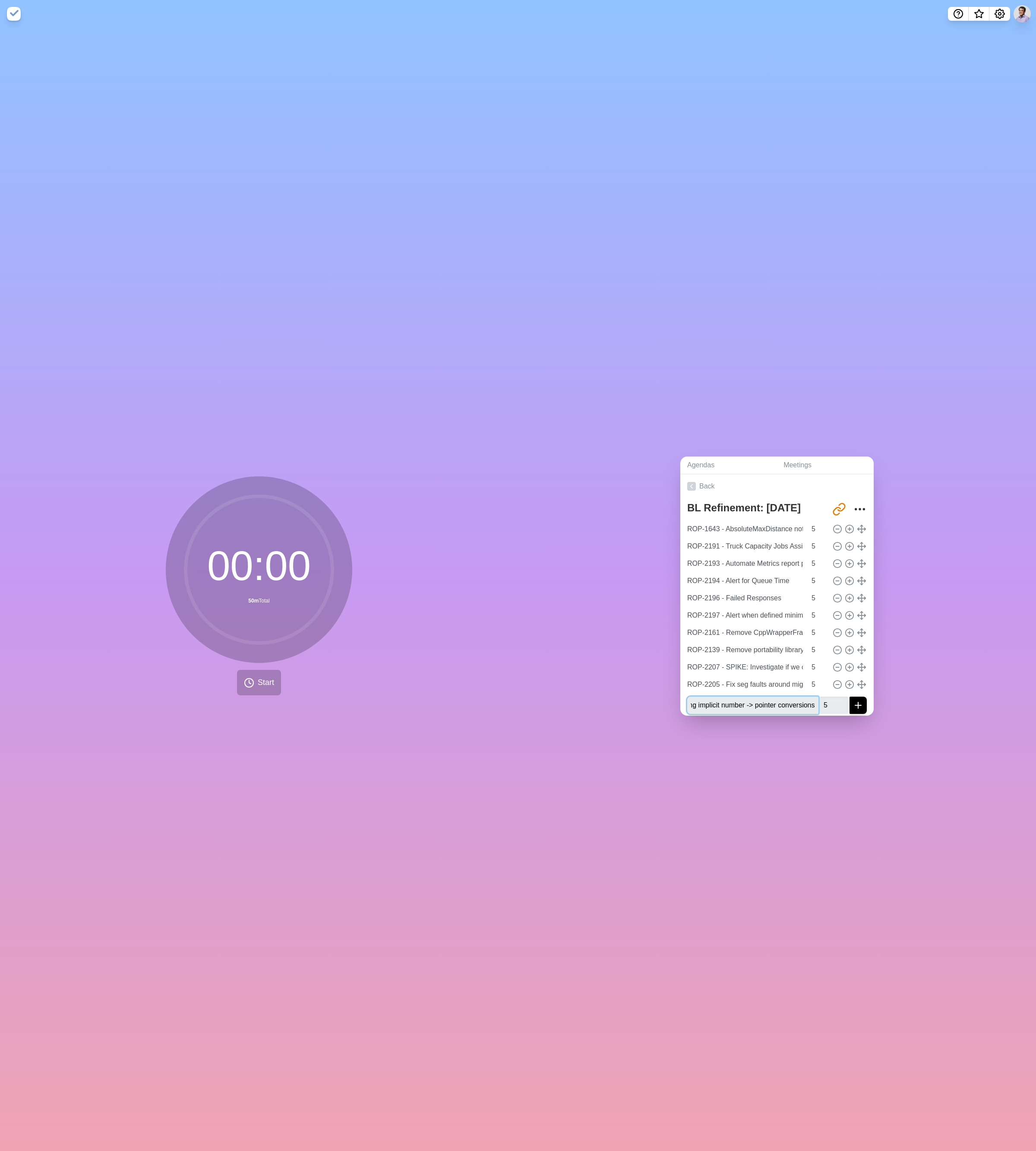
type input "ROP-2199 - Turn on clang flag for catching implicit number -> pointer conversio…"
click at [327, 526] on icon "submit" at bounding box center [858, 705] width 10 height 10
click at [327, 526] on input "1" at bounding box center [833, 700] width 27 height 17
click at [327, 526] on input "2" at bounding box center [833, 700] width 27 height 17
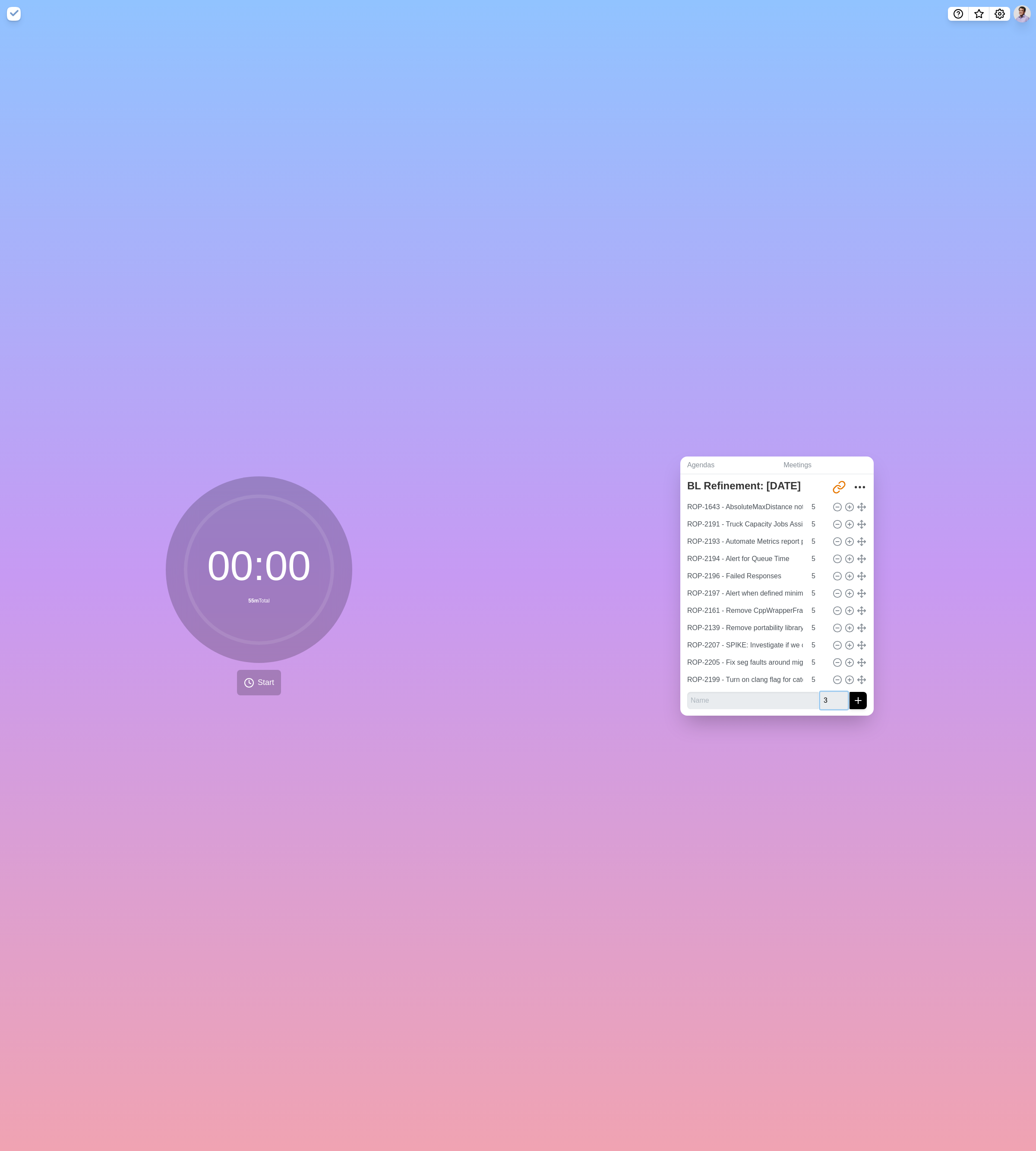
click at [327, 526] on input "3" at bounding box center [833, 700] width 27 height 17
click at [327, 526] on input "4" at bounding box center [833, 700] width 27 height 17
type input "5"
click at [327, 526] on input "5" at bounding box center [833, 700] width 27 height 17
click at [327, 526] on input "text" at bounding box center [753, 700] width 132 height 17
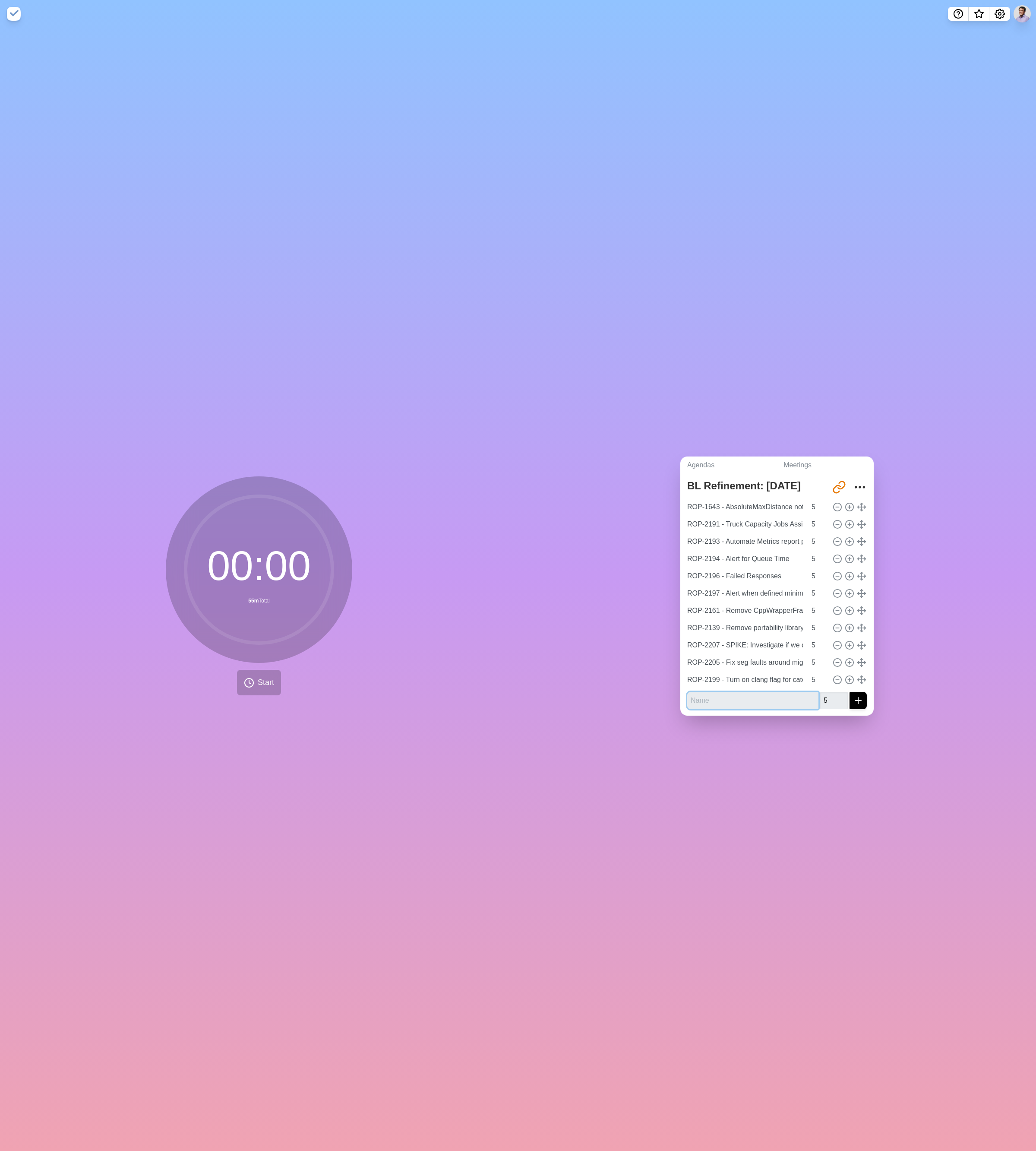
click at [327, 526] on input "text" at bounding box center [753, 700] width 132 height 17
paste input "ROP-2203 - Create a stronger clang-debug toolchain"
type input "ROP-2203 - Create a stronger clang-debug toolchain"
click at [327, 526] on icon "submit" at bounding box center [858, 700] width 10 height 10
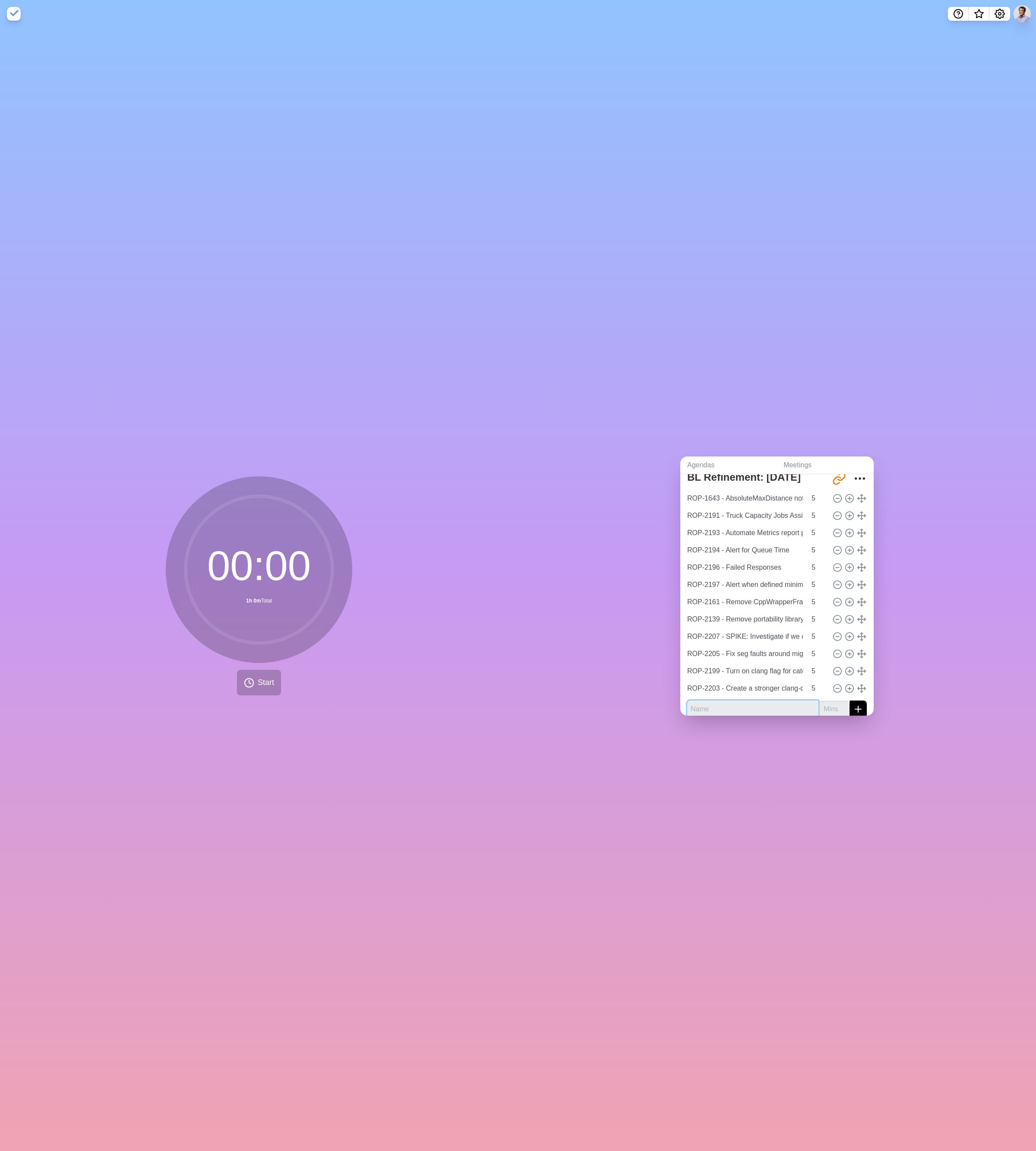
scroll to position [39, 0]
click at [327, 526] on input "1" at bounding box center [833, 700] width 27 height 17
click at [327, 526] on input "2" at bounding box center [833, 700] width 27 height 17
click at [327, 526] on input "3" at bounding box center [833, 700] width 27 height 17
click at [327, 526] on input "4" at bounding box center [833, 700] width 27 height 17
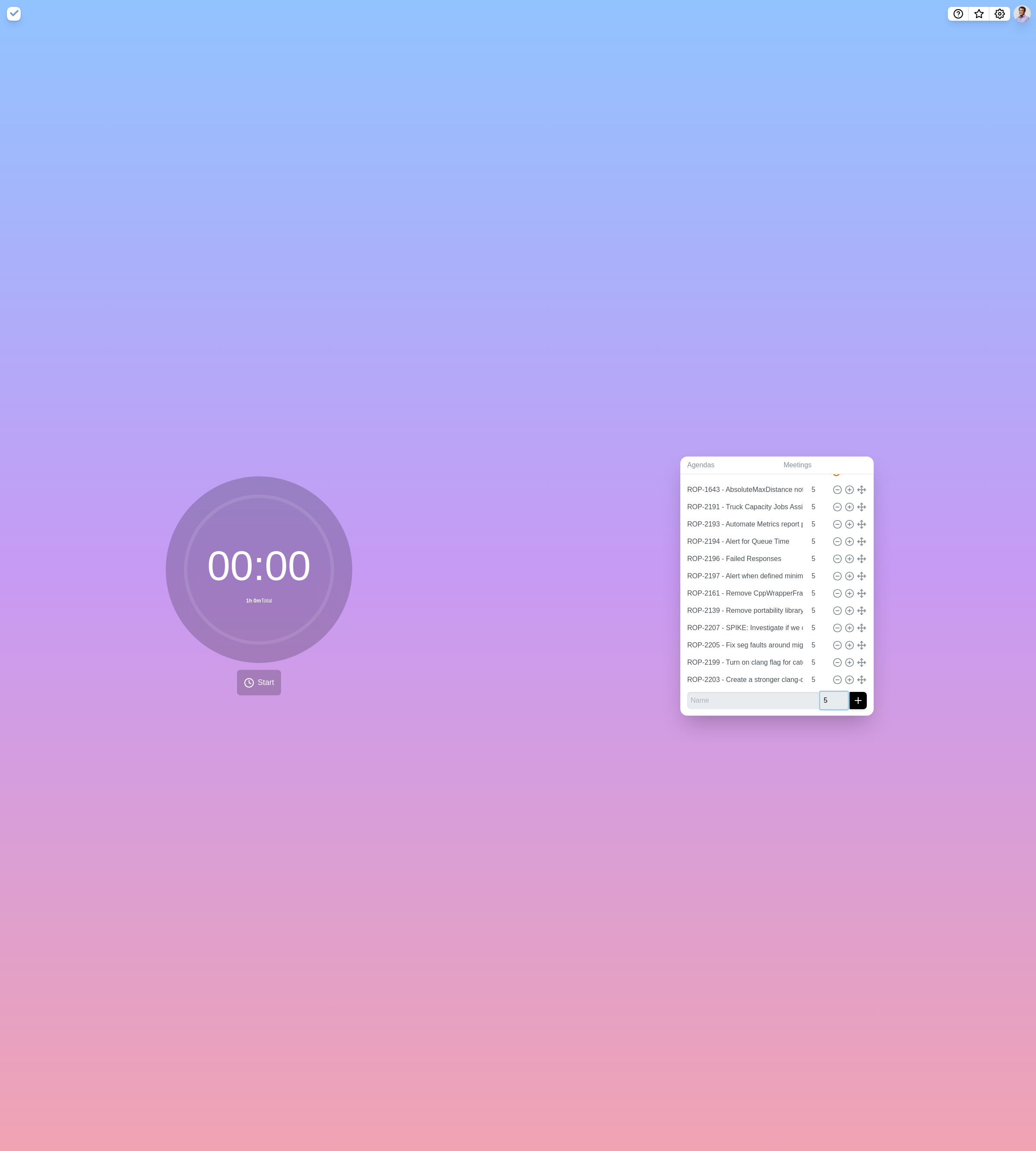
type input "5"
click at [327, 526] on input "5" at bounding box center [833, 700] width 27 height 17
click at [327, 526] on input "text" at bounding box center [753, 700] width 132 height 17
paste input "ROP-2204 - Fix the errors reported by [PERSON_NAME]"
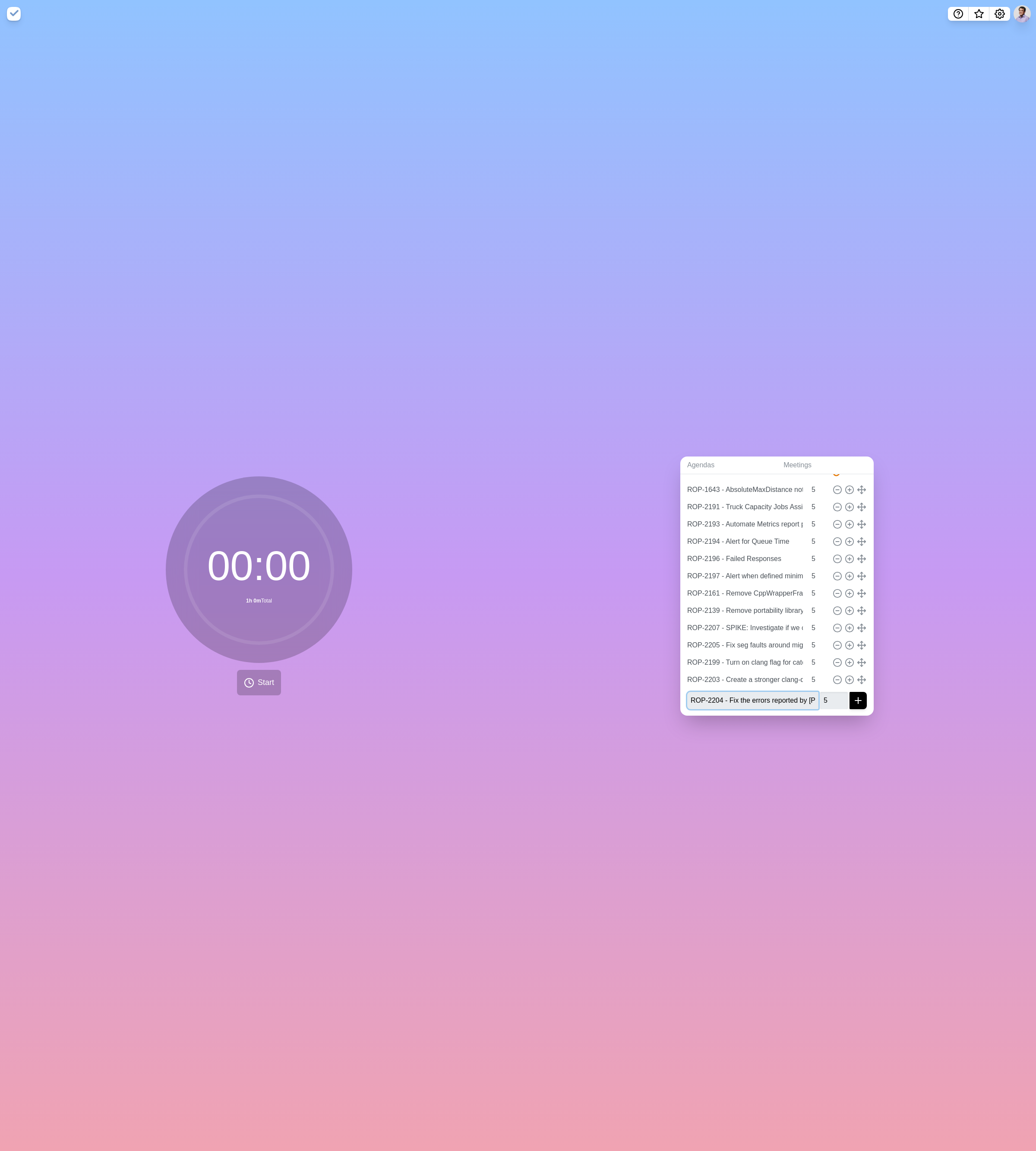
scroll to position [0, 20]
type input "ROP-2204 - Fix the errors reported by [PERSON_NAME]"
click at [327, 526] on icon "submit" at bounding box center [858, 700] width 10 height 10
click at [327, 526] on input "1" at bounding box center [833, 700] width 27 height 17
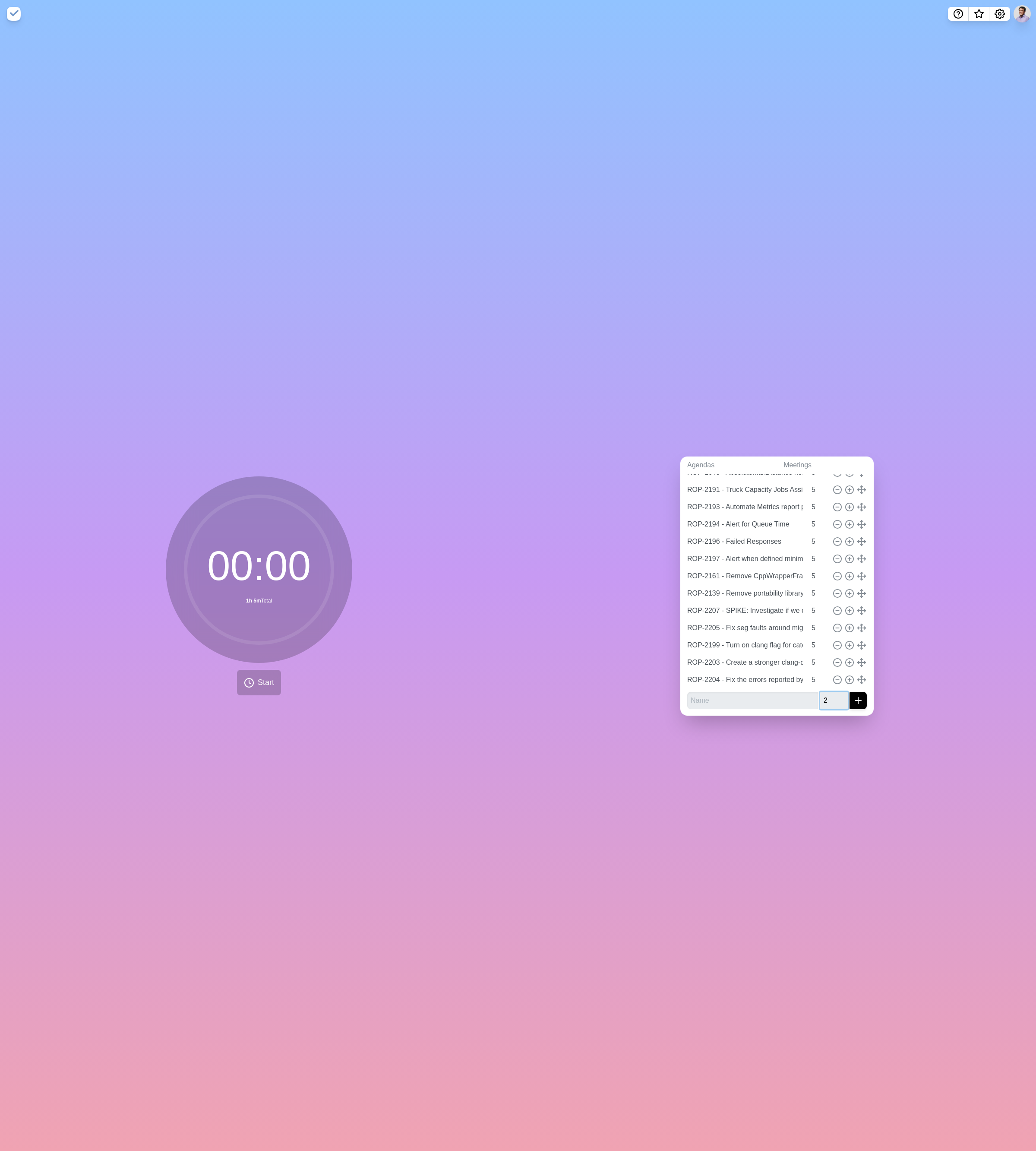
click at [327, 526] on input "2" at bounding box center [833, 700] width 27 height 17
click at [327, 526] on input "3" at bounding box center [833, 700] width 27 height 17
click at [327, 526] on input "4" at bounding box center [833, 700] width 27 height 17
type input "5"
click at [327, 526] on input "5" at bounding box center [833, 700] width 27 height 17
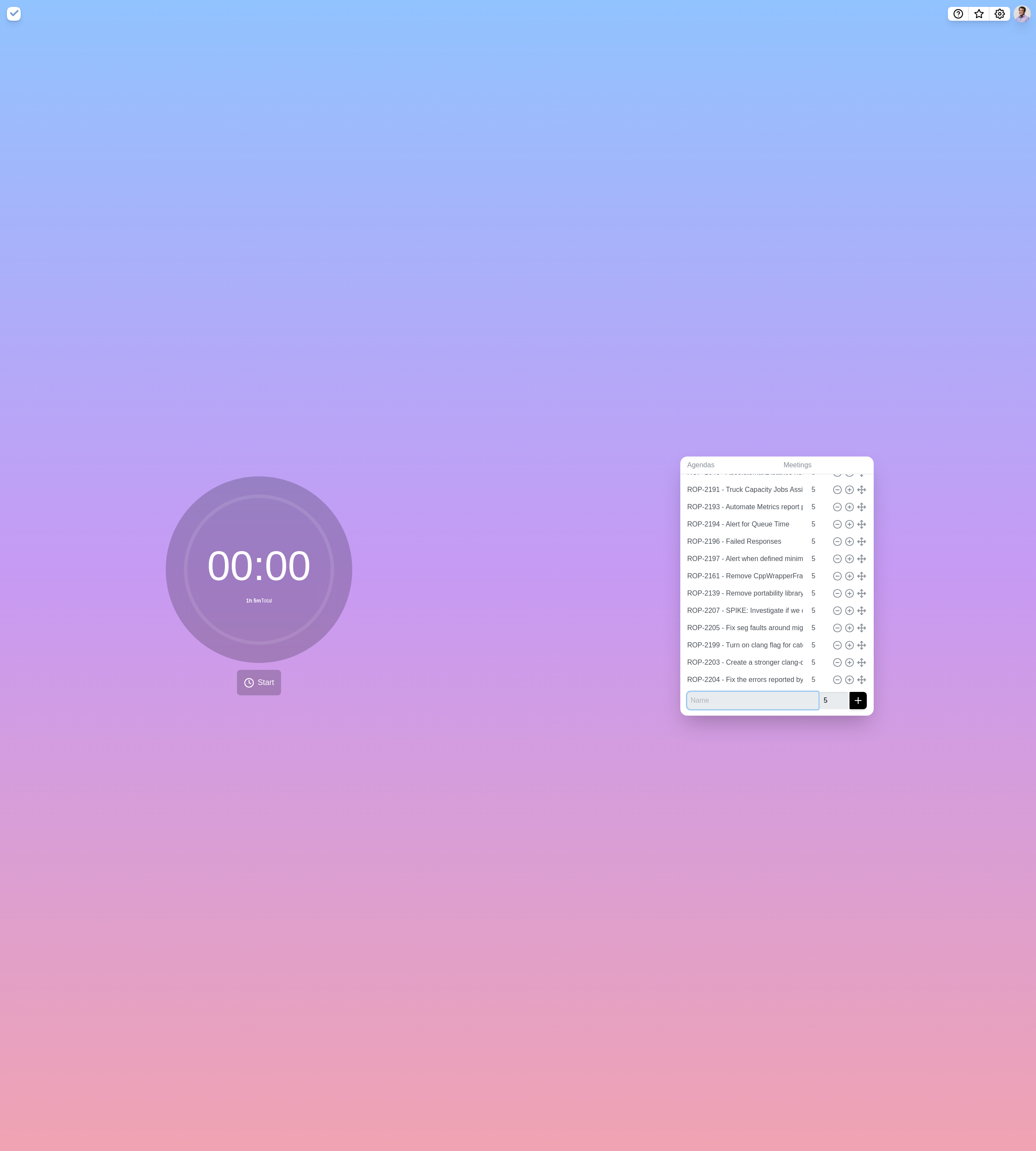
click at [327, 526] on input "text" at bounding box center [753, 700] width 132 height 17
click at [327, 526] on div "Agendas Meetings Back BL Refinement: Sept 17 http://timeblocks.co/-OYmVCJFgAVGo…" at bounding box center [777, 589] width 518 height 1124
click at [327, 234] on div "Agendas Meetings Back BL Refinement: Sept 17 http://timeblocks.co/-OYmVCJFgAVGo…" at bounding box center [777, 589] width 518 height 1124
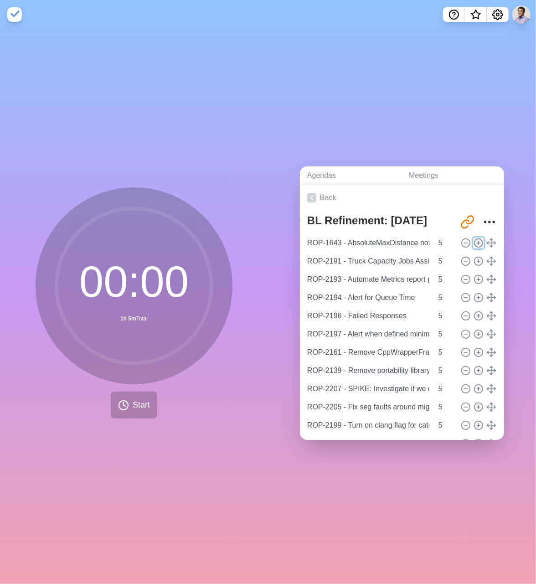
click at [345, 238] on icon at bounding box center [479, 243] width 10 height 10
type input "ROP-1643 - AbsoluteMaxDistance not working as intended"
type input "ROP-2191 - Truck Capacity Jobs Assigned to Wrong Resource"
type input "ROP-2193 - Automate Metrics report posted daily in the Updates channel"
type input "ROP-2194 - Alert for Queue Time"
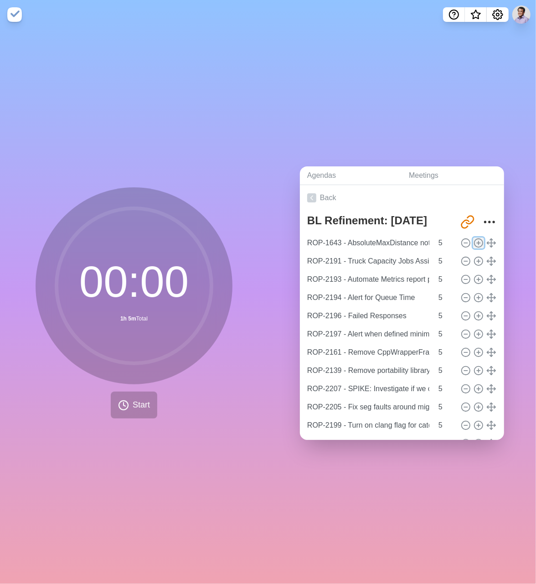
type input "ROP-2196 - Failed Responses"
type input "ROP-2197 - Alert when defined minimum/maximum number of real-time and batch ser…"
type input "ROP-2161 - Remove CppWrapperFramework library and the rest of the COM abstracti…"
type input "ROP-2139 - Remove portability library and replace with C++ standard library equ…"
type input "ROP-2207 - SPIKE: Investigate if we can enable ninja"
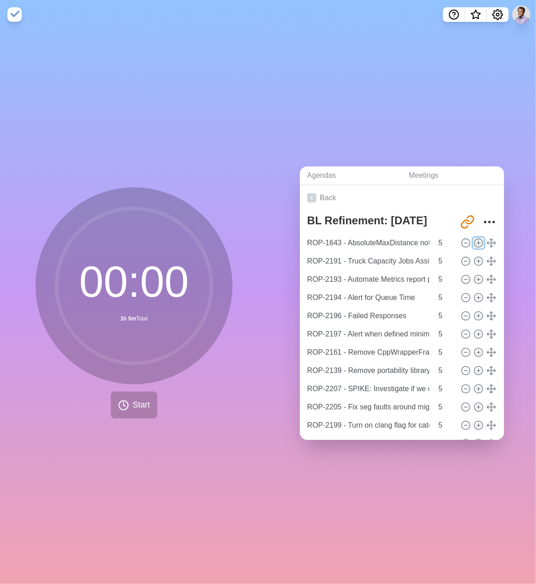
type input "ROP-2205 - Fix seg faults around migration heuristics"
type input "ROP-2199 - Turn on clang flag for catching implicit number -> pointer conversio…"
type input "ROP-2203 - Create a stronger clang-debug toolchain"
type input "6"
click at [345, 236] on input "6" at bounding box center [446, 243] width 22 height 18
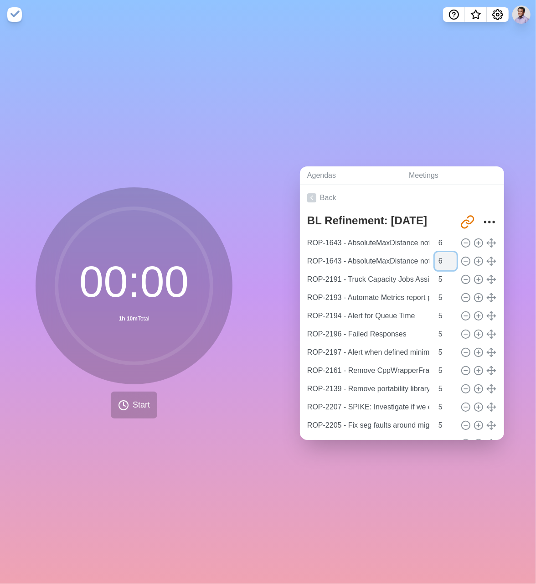
type input "6"
click at [345, 252] on input "6" at bounding box center [446, 261] width 22 height 18
type input "6"
click at [345, 270] on input "6" at bounding box center [446, 279] width 22 height 18
type input "6"
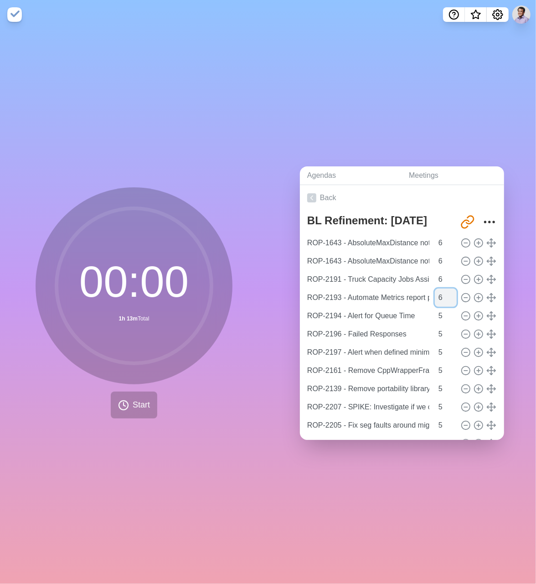
click at [345, 290] on input "6" at bounding box center [446, 298] width 22 height 18
type input "6"
click at [345, 307] on input "6" at bounding box center [446, 316] width 22 height 18
type input "6"
click at [345, 325] on input "6" at bounding box center [446, 334] width 22 height 18
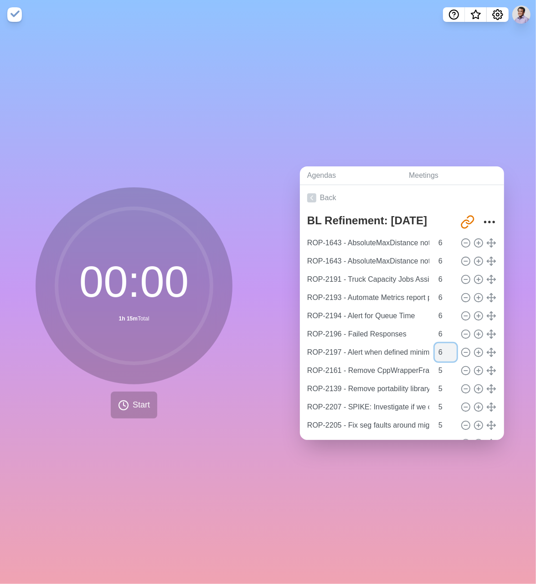
type input "6"
click at [345, 345] on input "6" at bounding box center [446, 352] width 22 height 18
type input "6"
click at [345, 363] on input "6" at bounding box center [446, 370] width 22 height 18
type input "6"
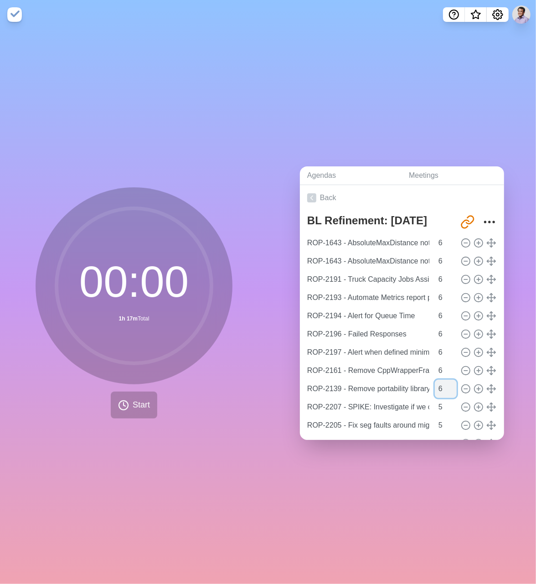
click at [345, 382] on input "6" at bounding box center [446, 389] width 22 height 18
type input "6"
click at [345, 398] on input "6" at bounding box center [446, 407] width 22 height 18
click at [345, 416] on input "6" at bounding box center [446, 425] width 22 height 18
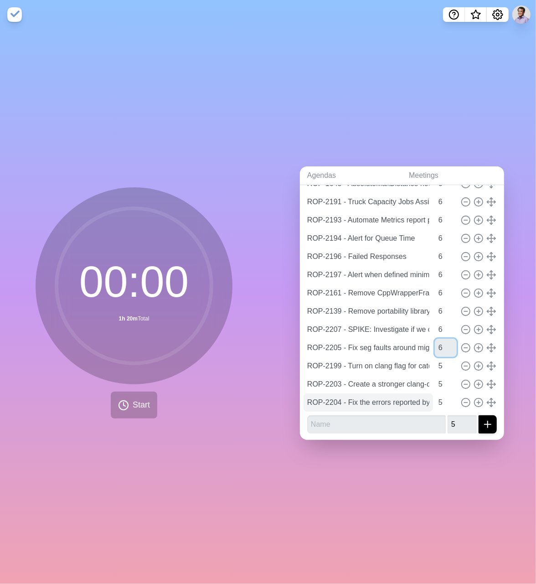
scroll to position [78, 0]
type input "5"
click at [345, 343] on input "5" at bounding box center [446, 347] width 22 height 18
click at [345, 14] on icon "Settings" at bounding box center [498, 15] width 10 height 10
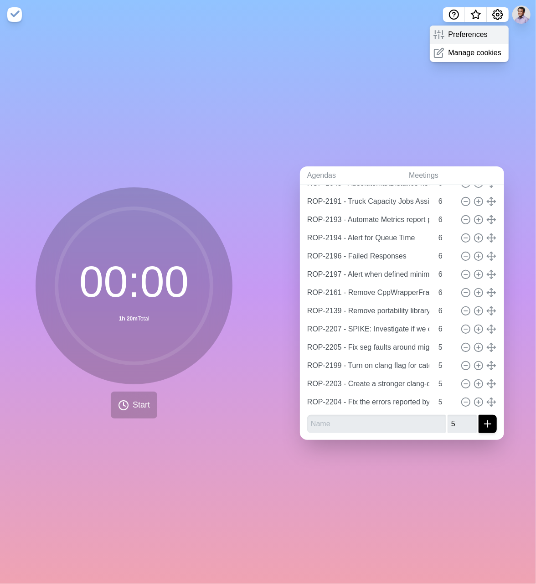
click at [345, 33] on p "Preferences" at bounding box center [467, 34] width 39 height 11
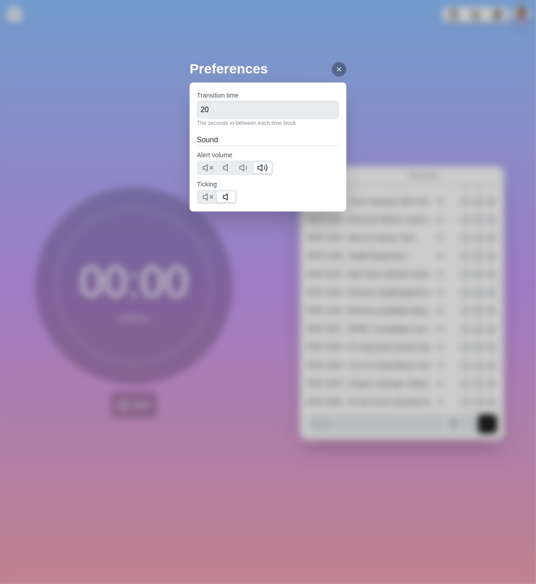
click at [343, 66] on icon at bounding box center [338, 69] width 7 height 7
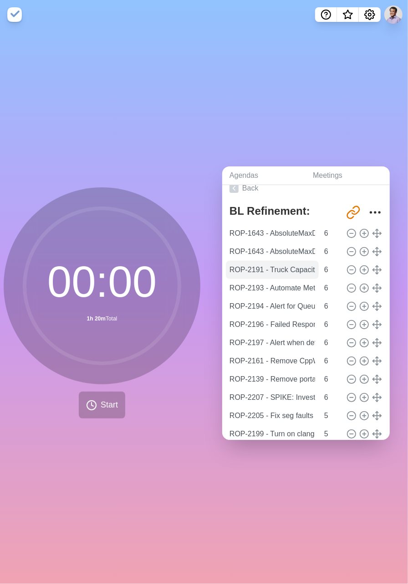
scroll to position [0, 0]
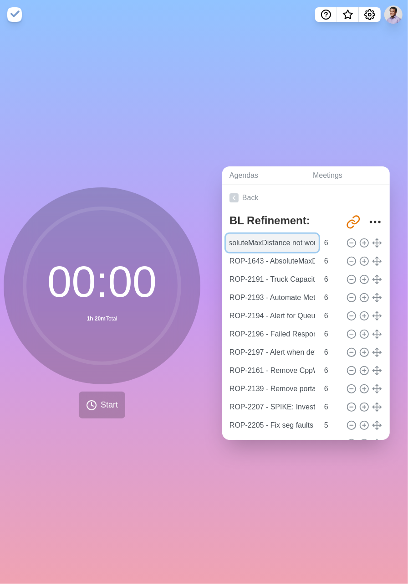
click at [291, 242] on input "ROP-1643 - AbsoluteMaxDistance not working as intended" at bounding box center [272, 243] width 93 height 18
click at [345, 242] on icon at bounding box center [352, 243] width 10 height 10
type input "ROP-2191 - Truck Capacity Jobs Assigned to Wrong Resource"
type input "ROP-2193 - Automate Metrics report posted daily in the Updates channel"
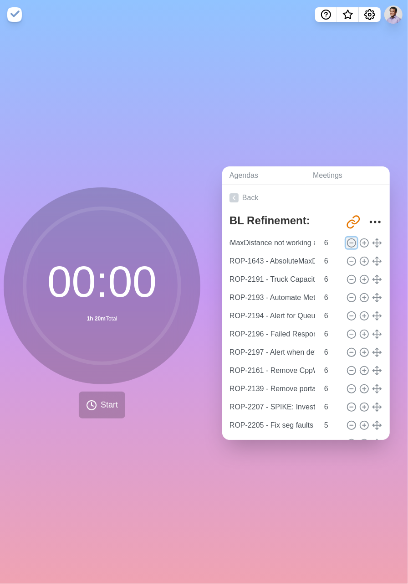
type input "ROP-2194 - Alert for Queue Time"
type input "ROP-2196 - Failed Responses"
type input "ROP-2197 - Alert when defined minimum/maximum number of real-time and batch ser…"
type input "ROP-2161 - Remove CppWrapperFramework library and the rest of the COM abstracti…"
type input "ROP-2139 - Remove portability library and replace with C++ standard library equ…"
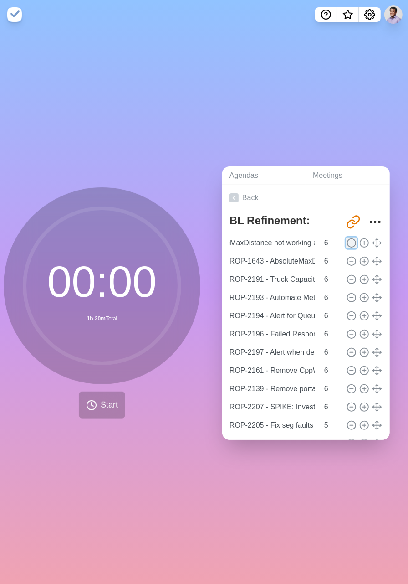
type input "ROP-2207 - SPIKE: Investigate if we can enable ninja"
type input "ROP-2205 - Fix seg faults around migration heuristics"
type input "5"
type input "ROP-2199 - Turn on clang flag for catching implicit number -> pointer conversio…"
type input "ROP-2203 - Create a stronger clang-debug toolchain"
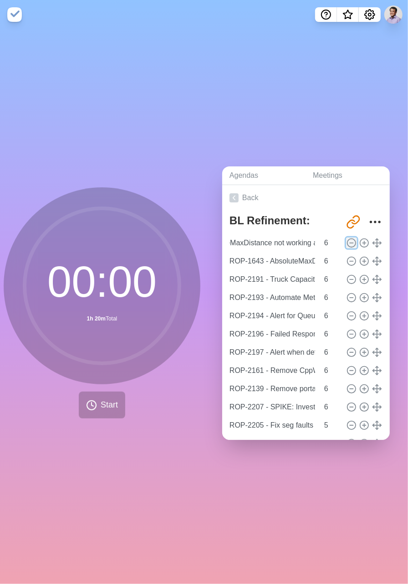
type input "ROP-2204 - Fix the errors reported by [PERSON_NAME]"
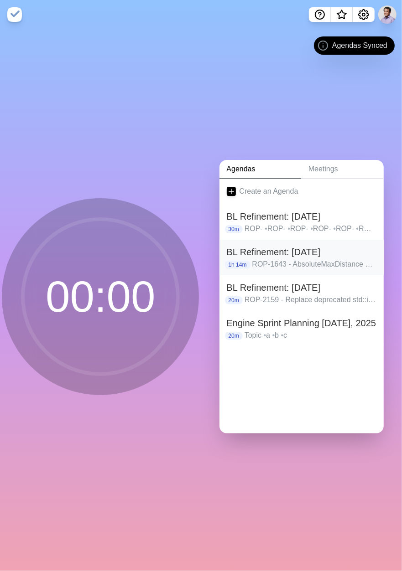
click at [307, 259] on p "ROP-1643 - AbsoluteMaxDistance not working as intended • ROP-2191 - Truck Capac…" at bounding box center [314, 264] width 124 height 11
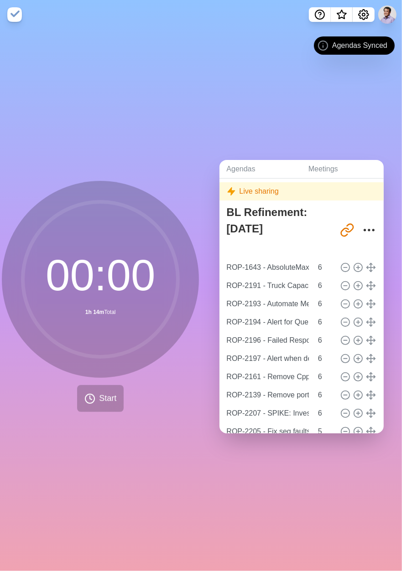
scroll to position [17, 0]
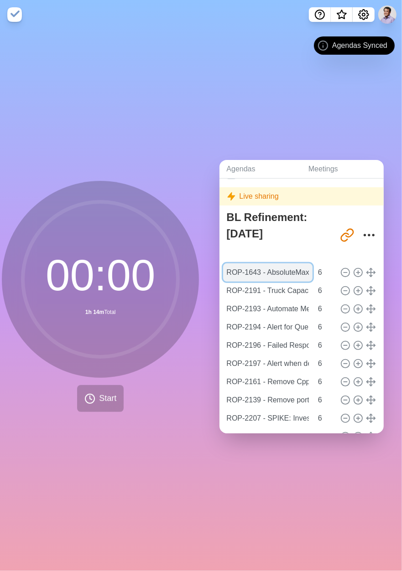
click at [244, 270] on input "ROP-1643 - AbsoluteMaxDistance not working as intended" at bounding box center [268, 272] width 90 height 18
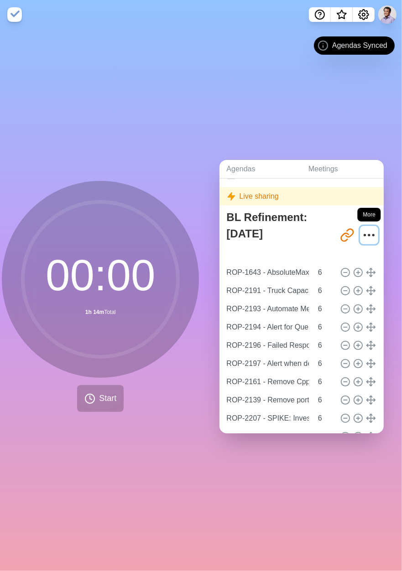
click at [361, 232] on icon "More" at bounding box center [368, 235] width 15 height 15
click at [338, 124] on div "Agendas Meetings Back Live sharing BL Refinement: [DATE] [URL][DOMAIN_NAME] ROP…" at bounding box center [301, 300] width 201 height 542
click at [361, 229] on icon "More" at bounding box center [368, 235] width 15 height 15
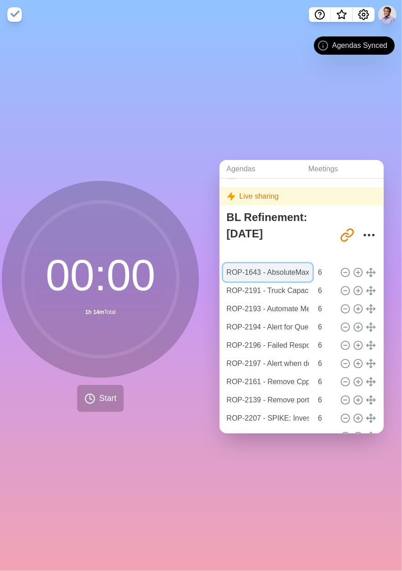
click at [277, 269] on input "ROP-1643 - AbsoluteMaxDistance not working as intended" at bounding box center [268, 272] width 90 height 18
click at [106, 393] on span "Start" at bounding box center [107, 398] width 17 height 12
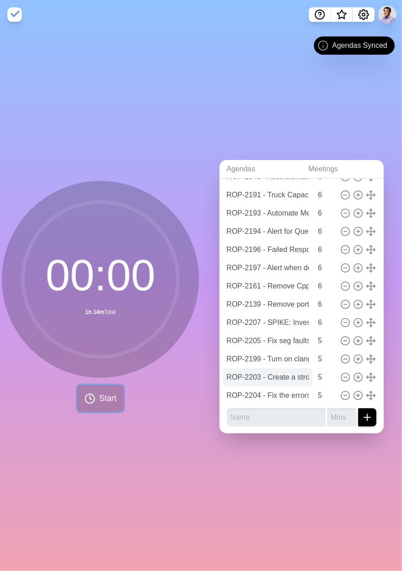
scroll to position [0, 0]
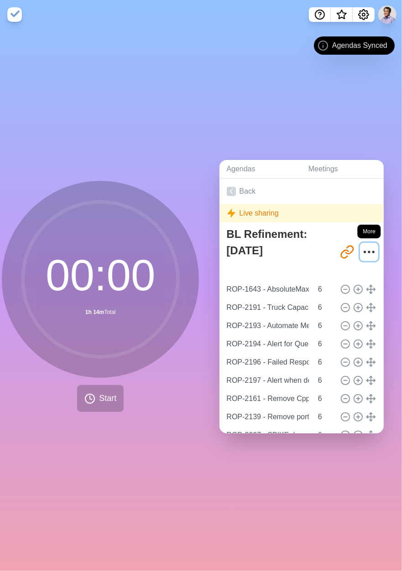
click at [361, 252] on icon "More" at bounding box center [368, 252] width 15 height 15
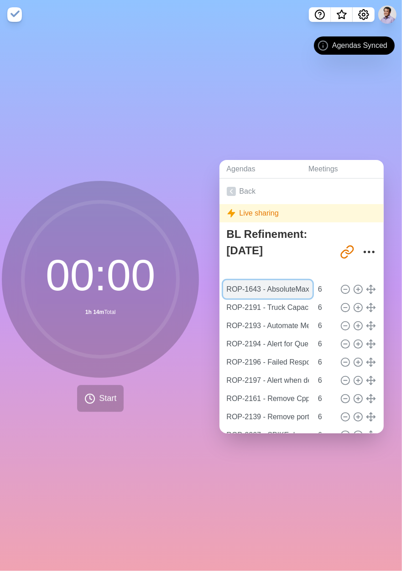
click at [273, 285] on input "ROP-1643 - AbsoluteMaxDistance not working as intended" at bounding box center [268, 289] width 90 height 18
click at [276, 286] on input "ROP-1643 - AbsoluteMaxDistance not working as intended" at bounding box center [268, 289] width 90 height 18
click at [274, 171] on link "Agendas" at bounding box center [260, 169] width 82 height 19
